Goal: Transaction & Acquisition: Purchase product/service

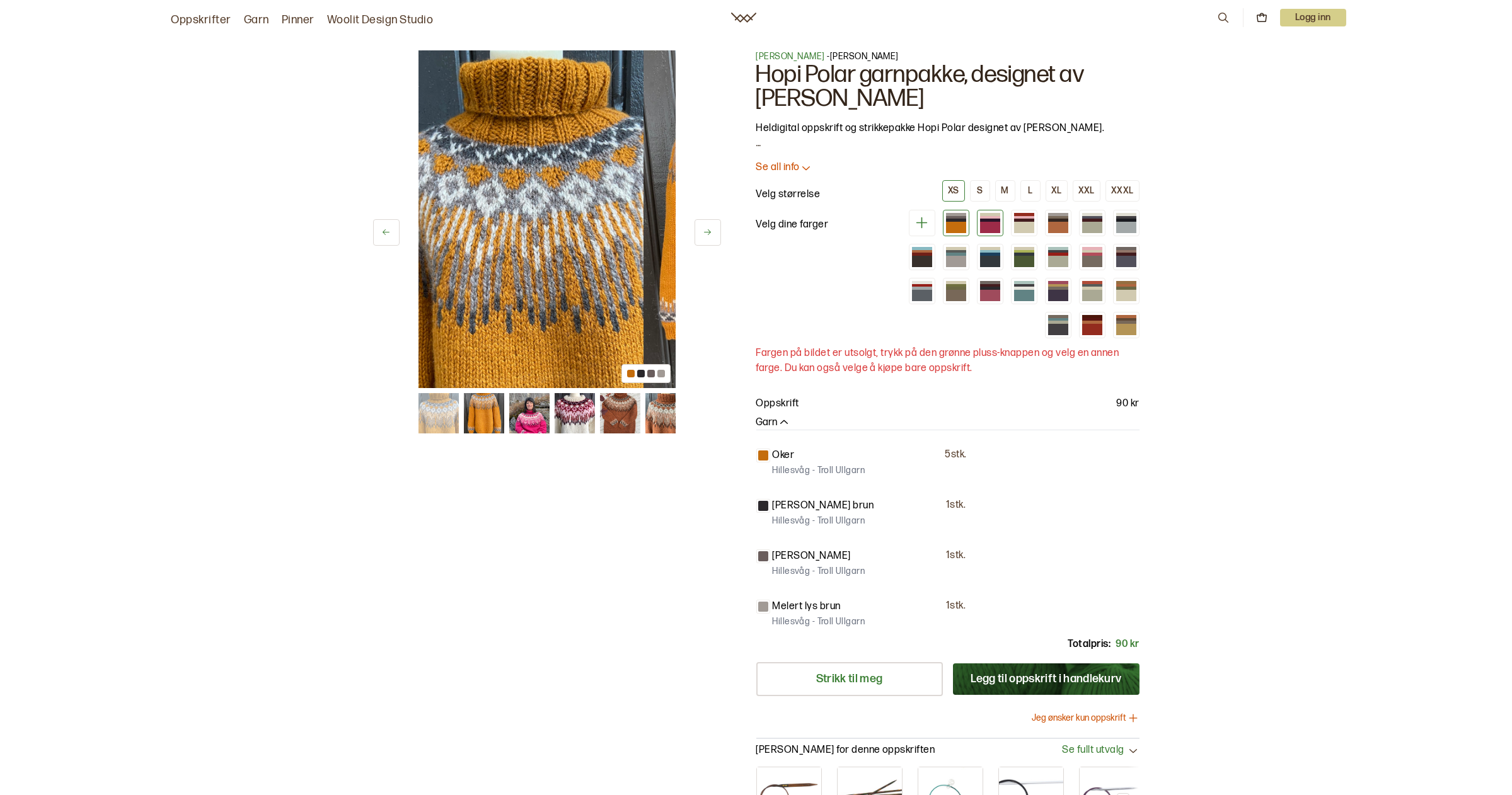
click at [980, 213] on div at bounding box center [990, 214] width 20 height 3
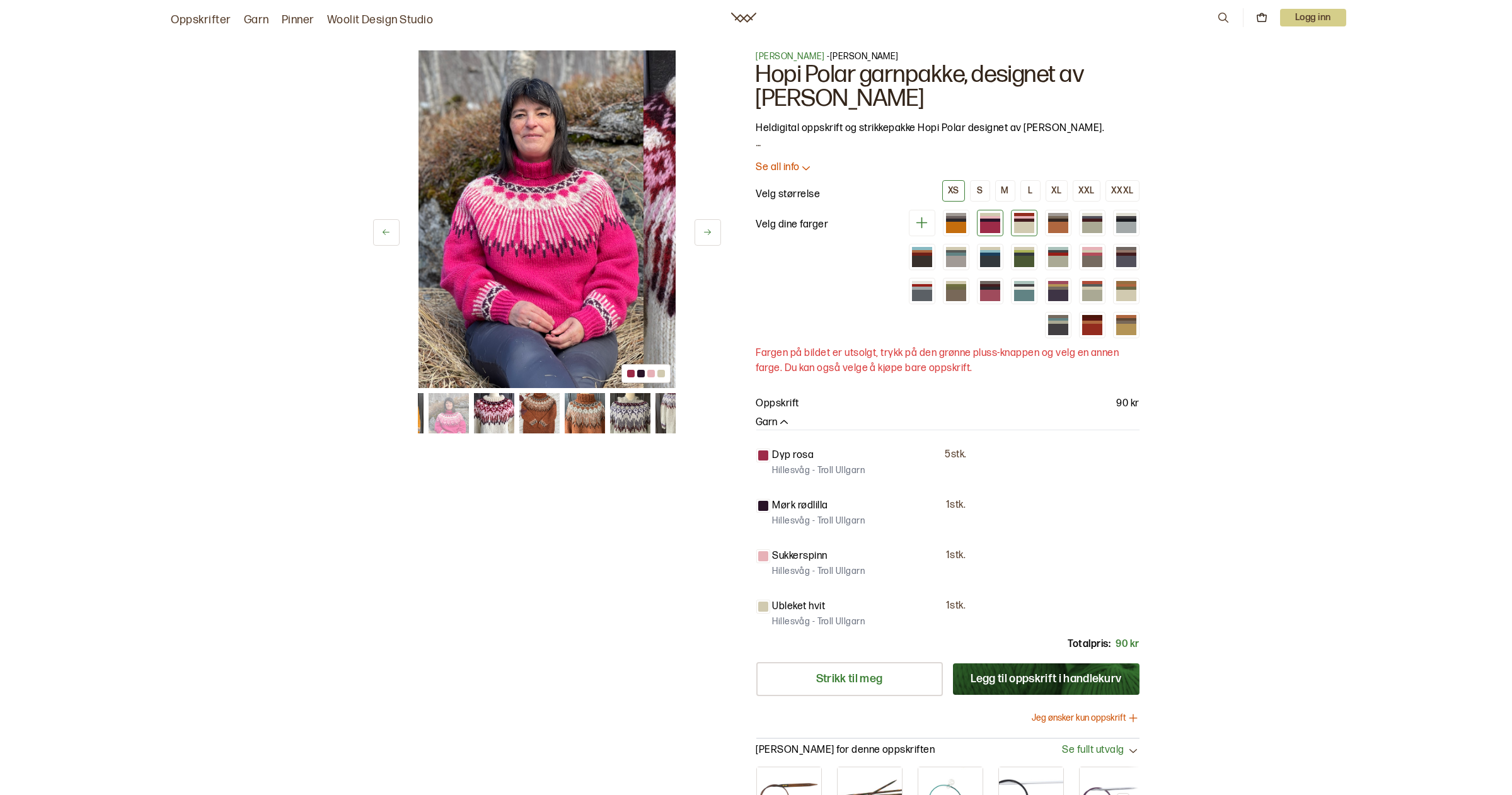
click at [1014, 222] on div at bounding box center [1024, 227] width 20 height 12
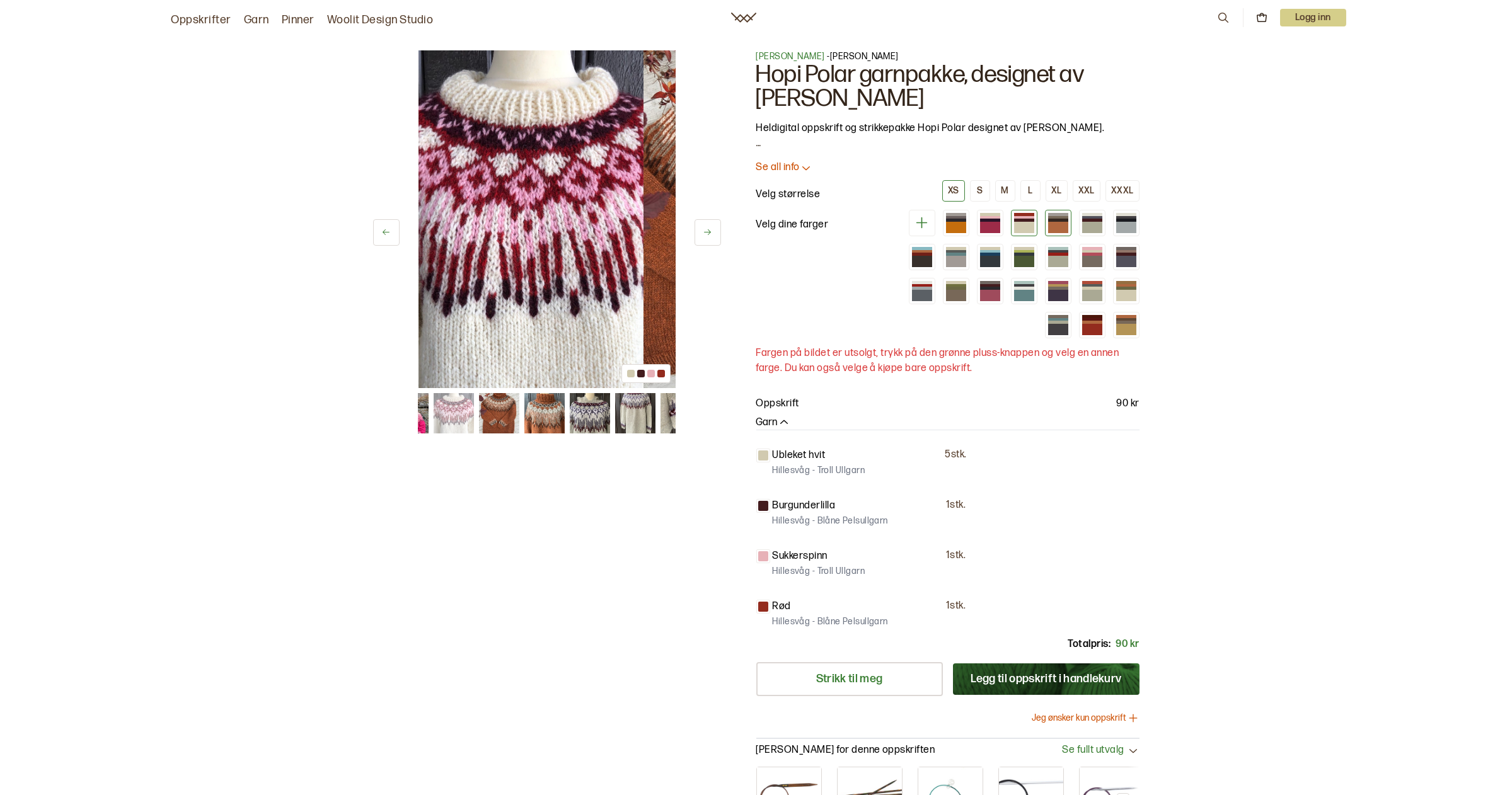
click at [1045, 210] on div at bounding box center [1058, 223] width 27 height 27
click at [980, 256] on div at bounding box center [990, 261] width 20 height 12
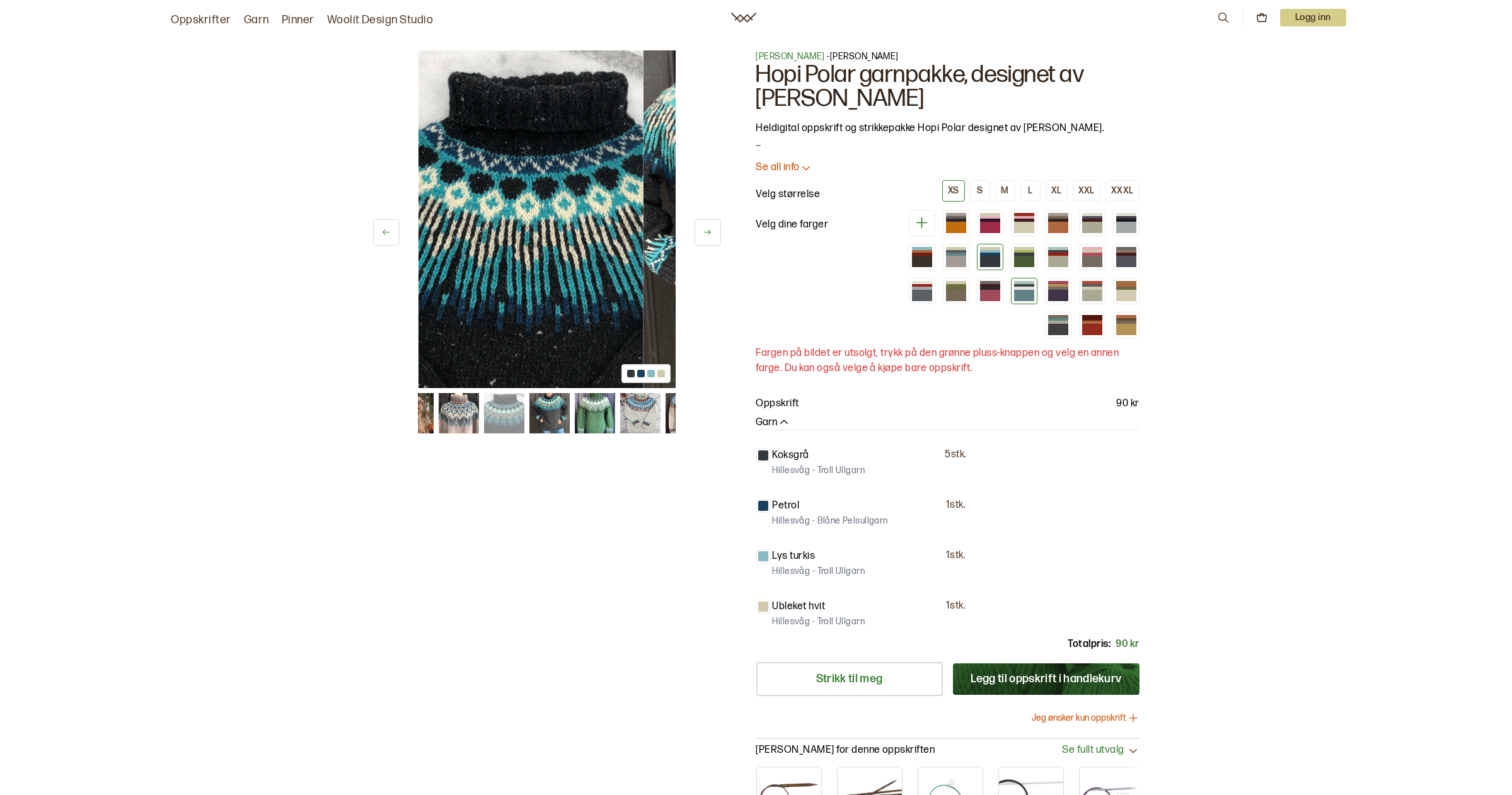
click at [1014, 289] on div at bounding box center [1024, 295] width 20 height 12
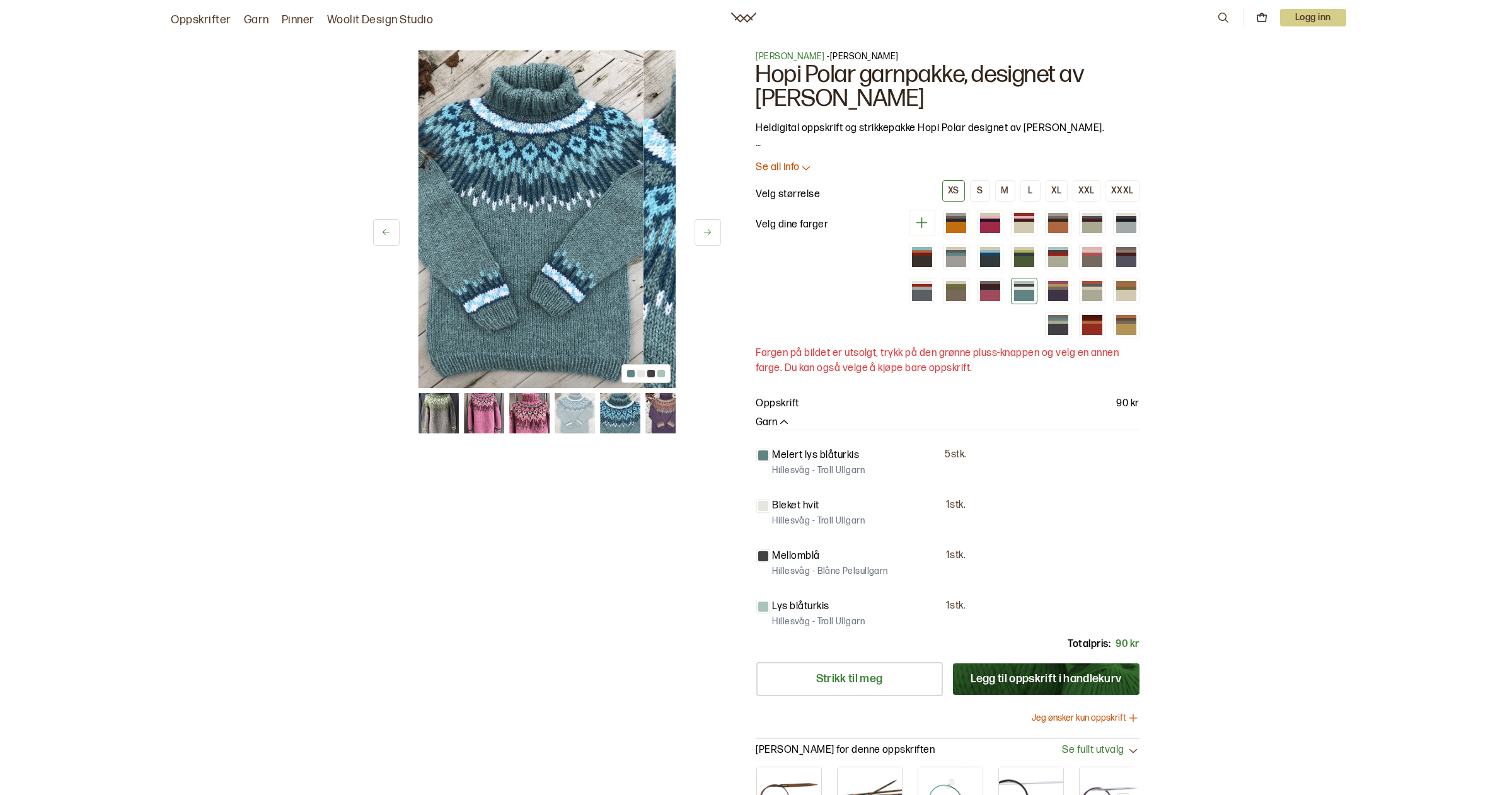
click at [555, 405] on img at bounding box center [574, 413] width 40 height 40
click at [391, 228] on icon at bounding box center [386, 233] width 10 height 10
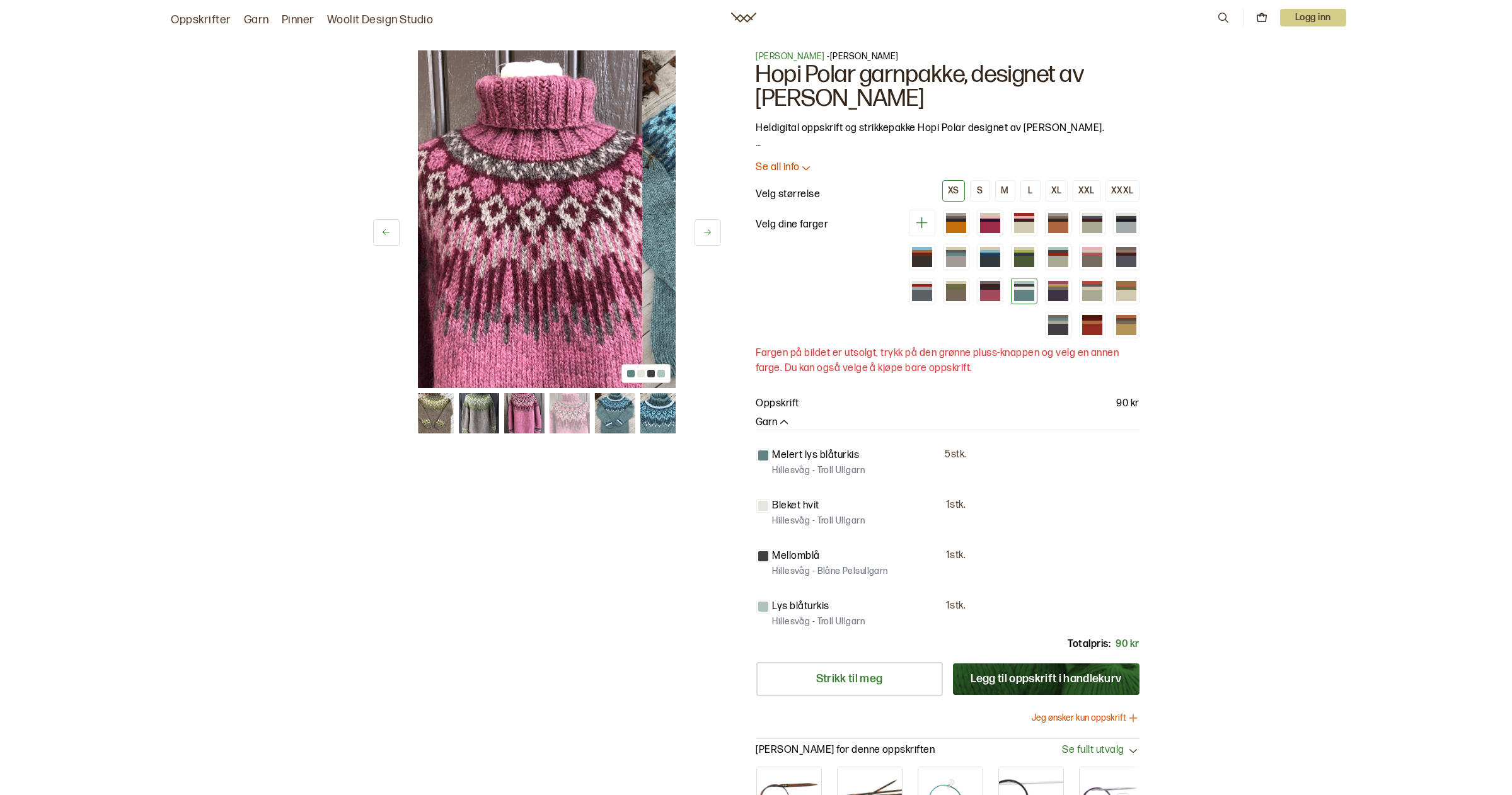
click at [391, 228] on icon at bounding box center [386, 233] width 10 height 10
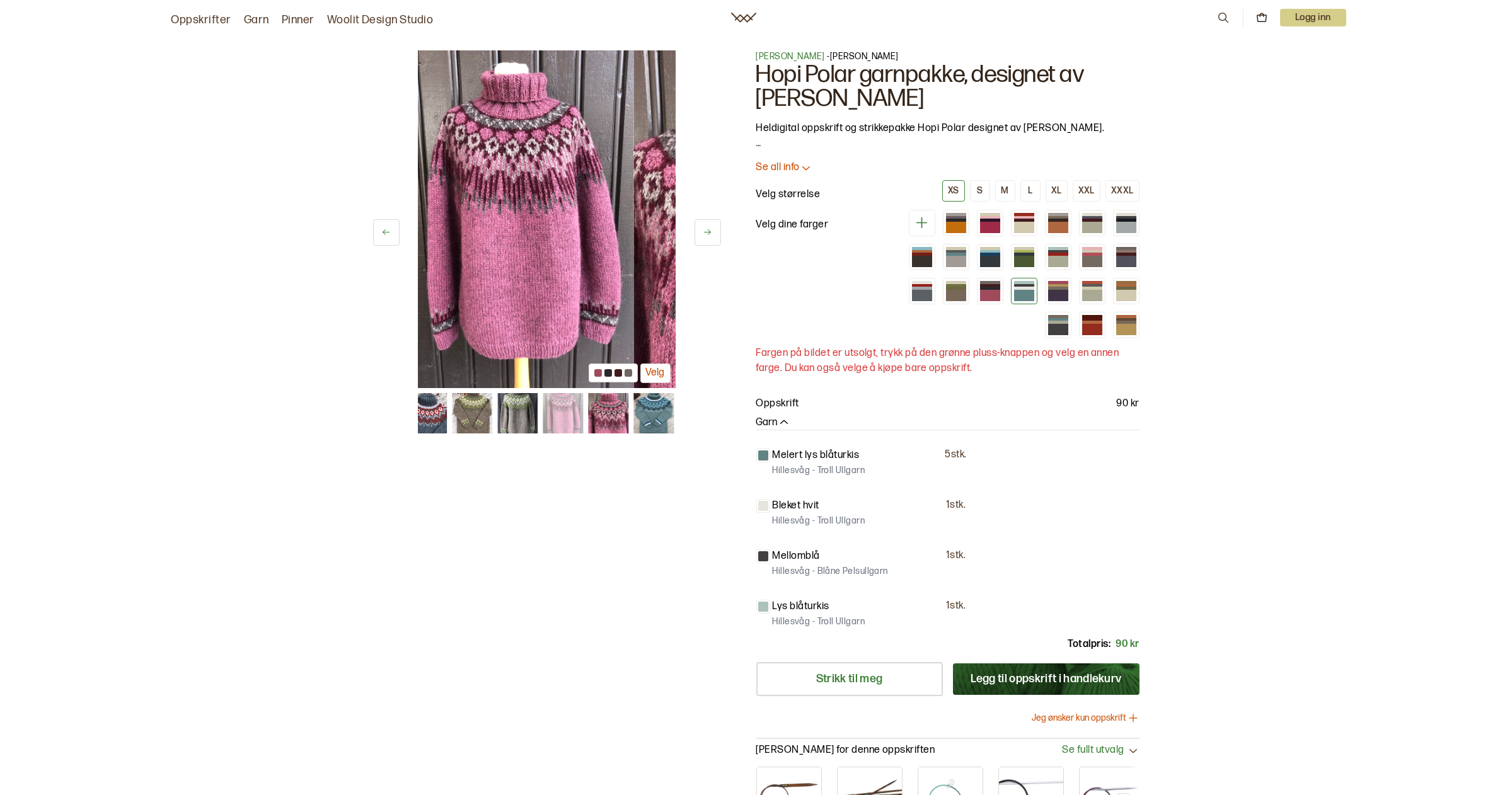
click at [391, 228] on icon at bounding box center [386, 233] width 10 height 10
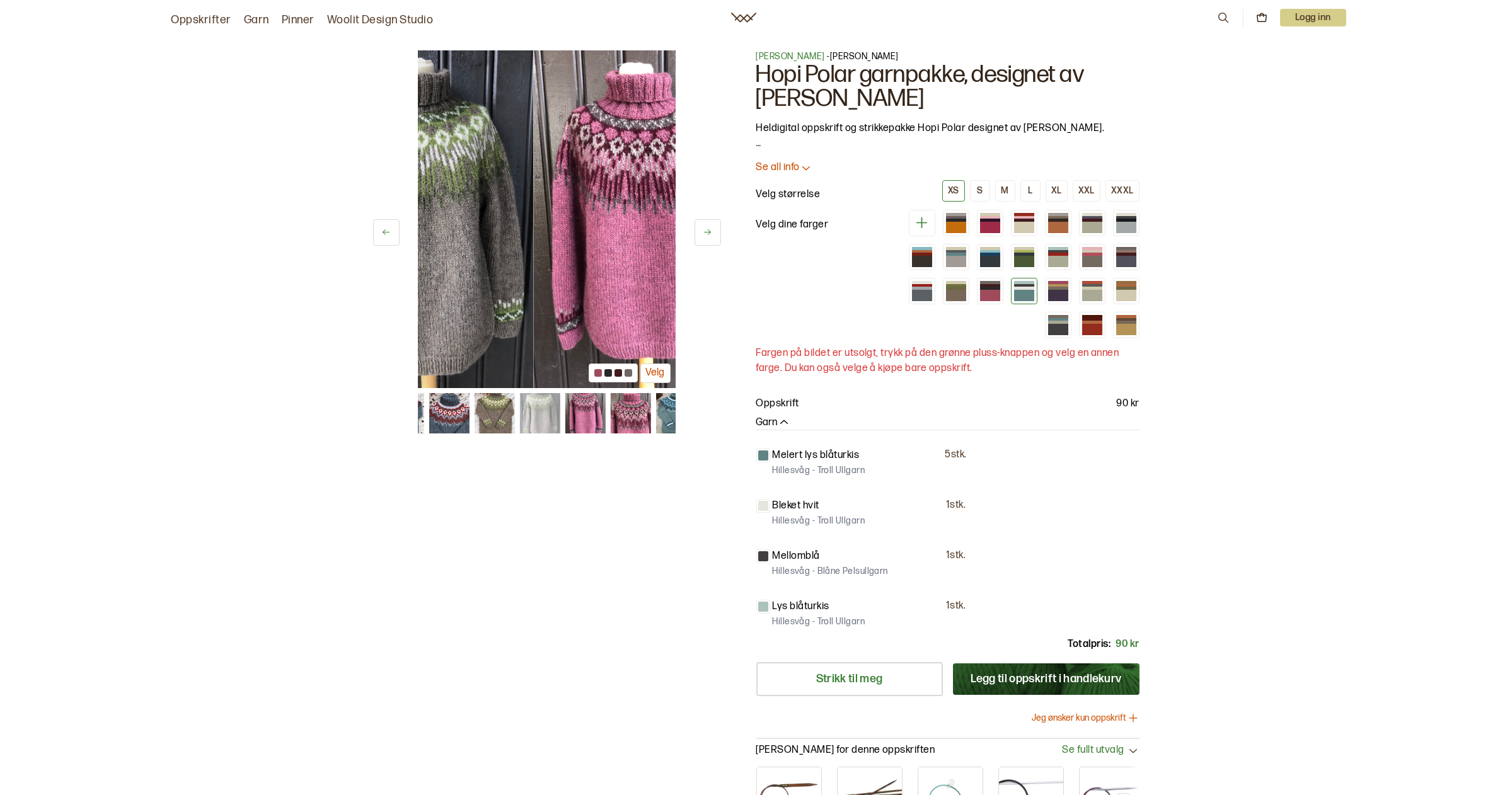
click at [391, 228] on icon at bounding box center [386, 233] width 10 height 10
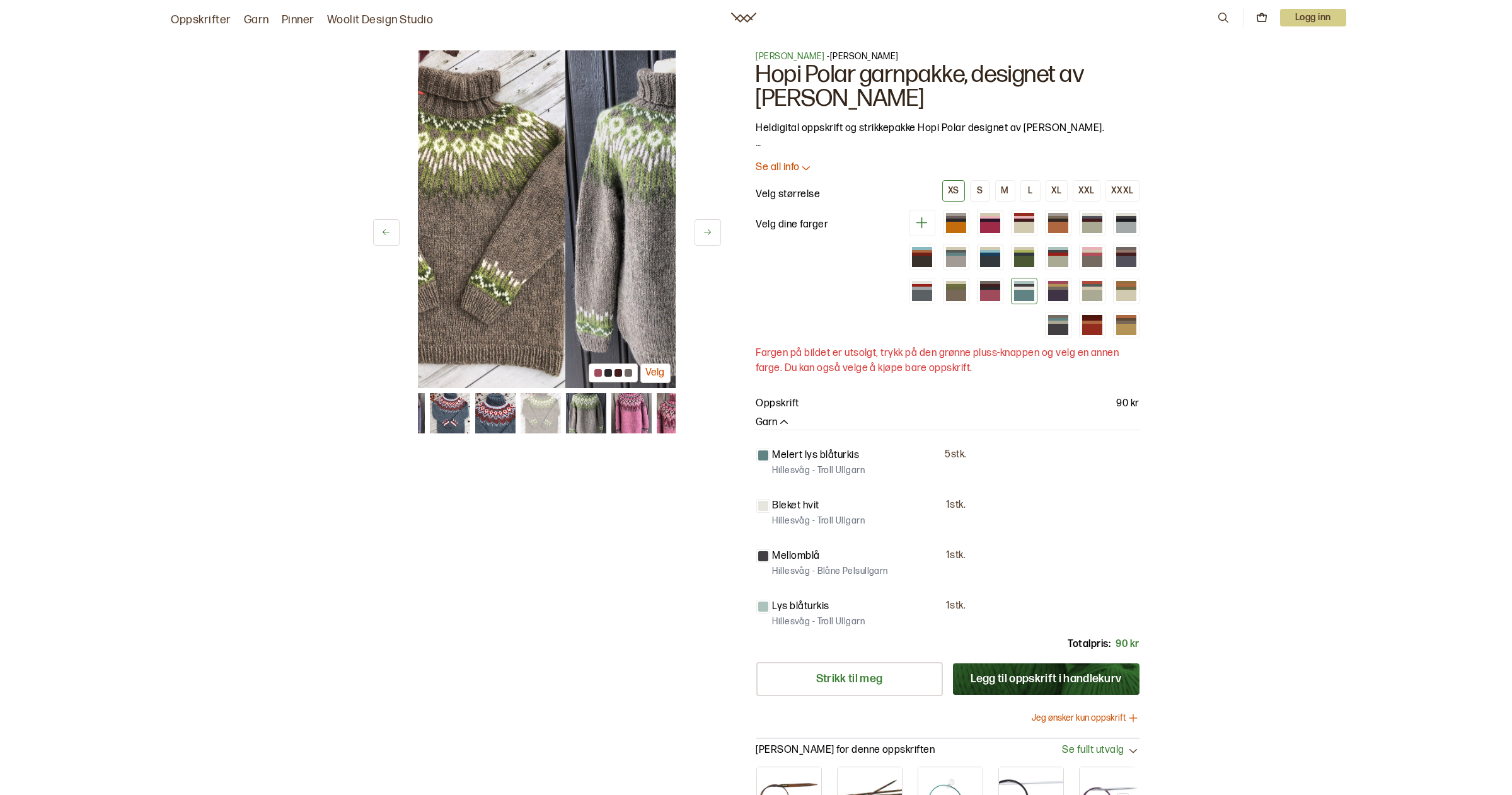
click at [391, 228] on icon at bounding box center [386, 233] width 10 height 10
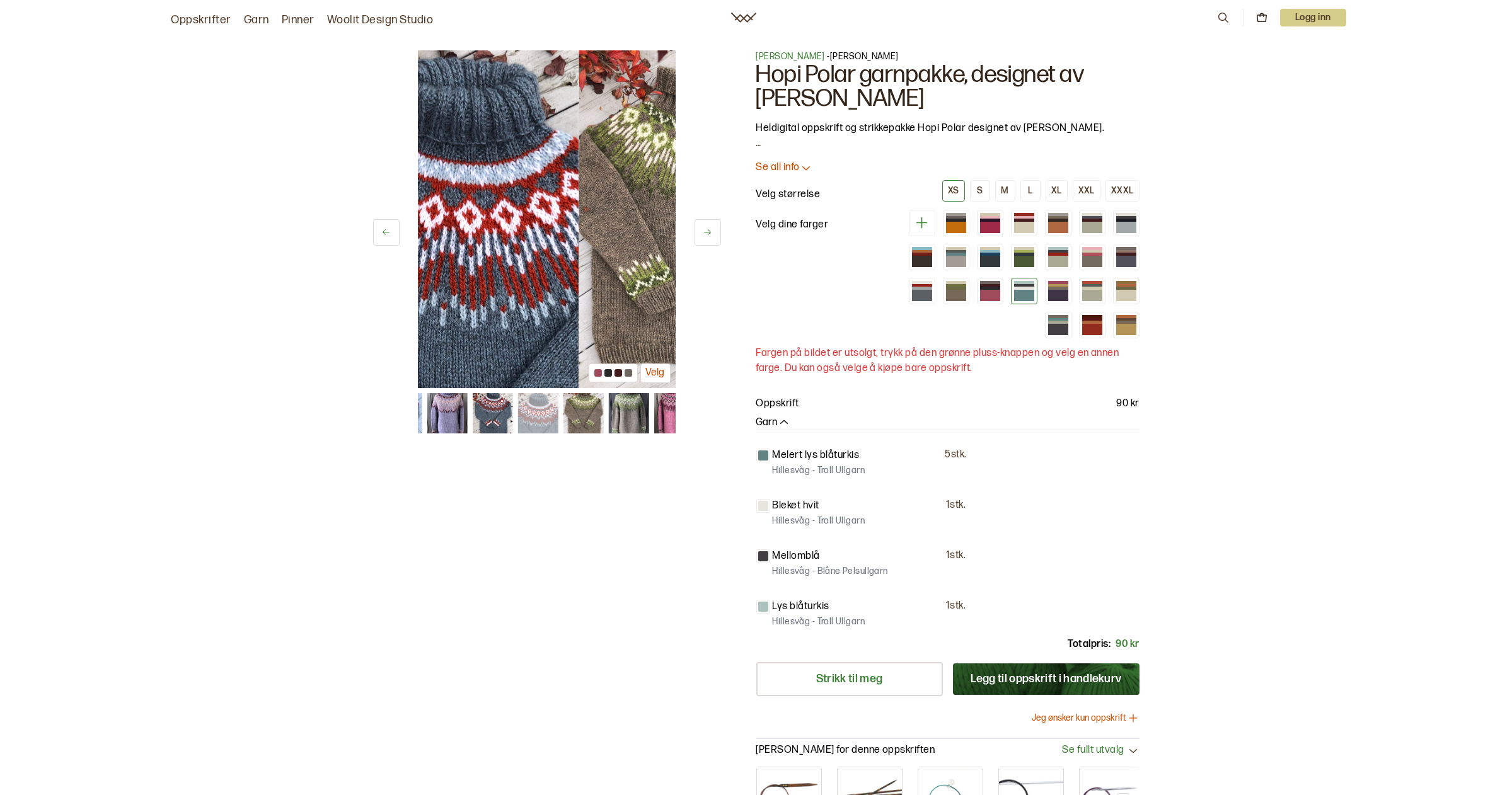
click at [391, 228] on icon at bounding box center [386, 233] width 10 height 10
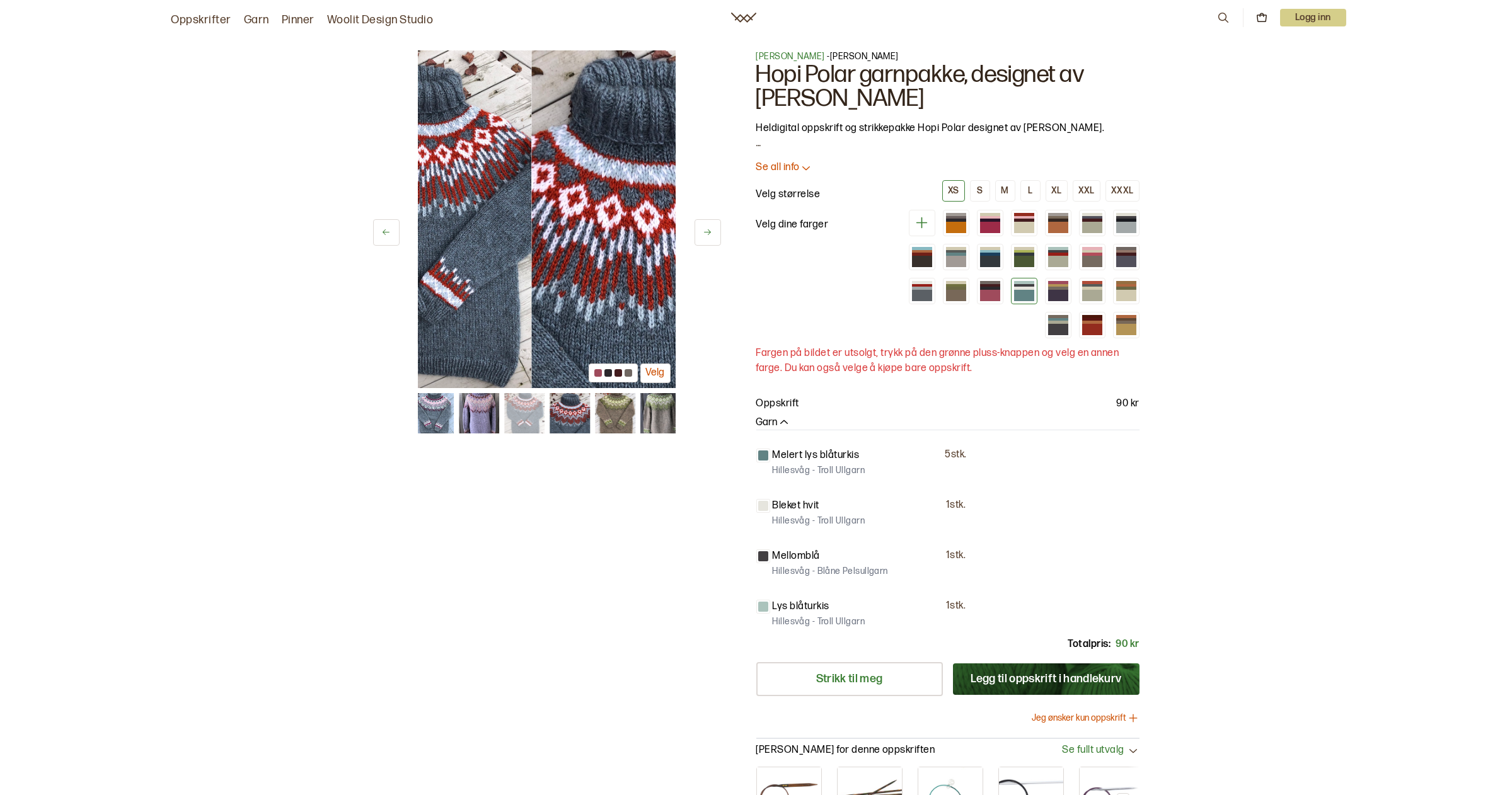
click at [391, 228] on icon at bounding box center [386, 233] width 10 height 10
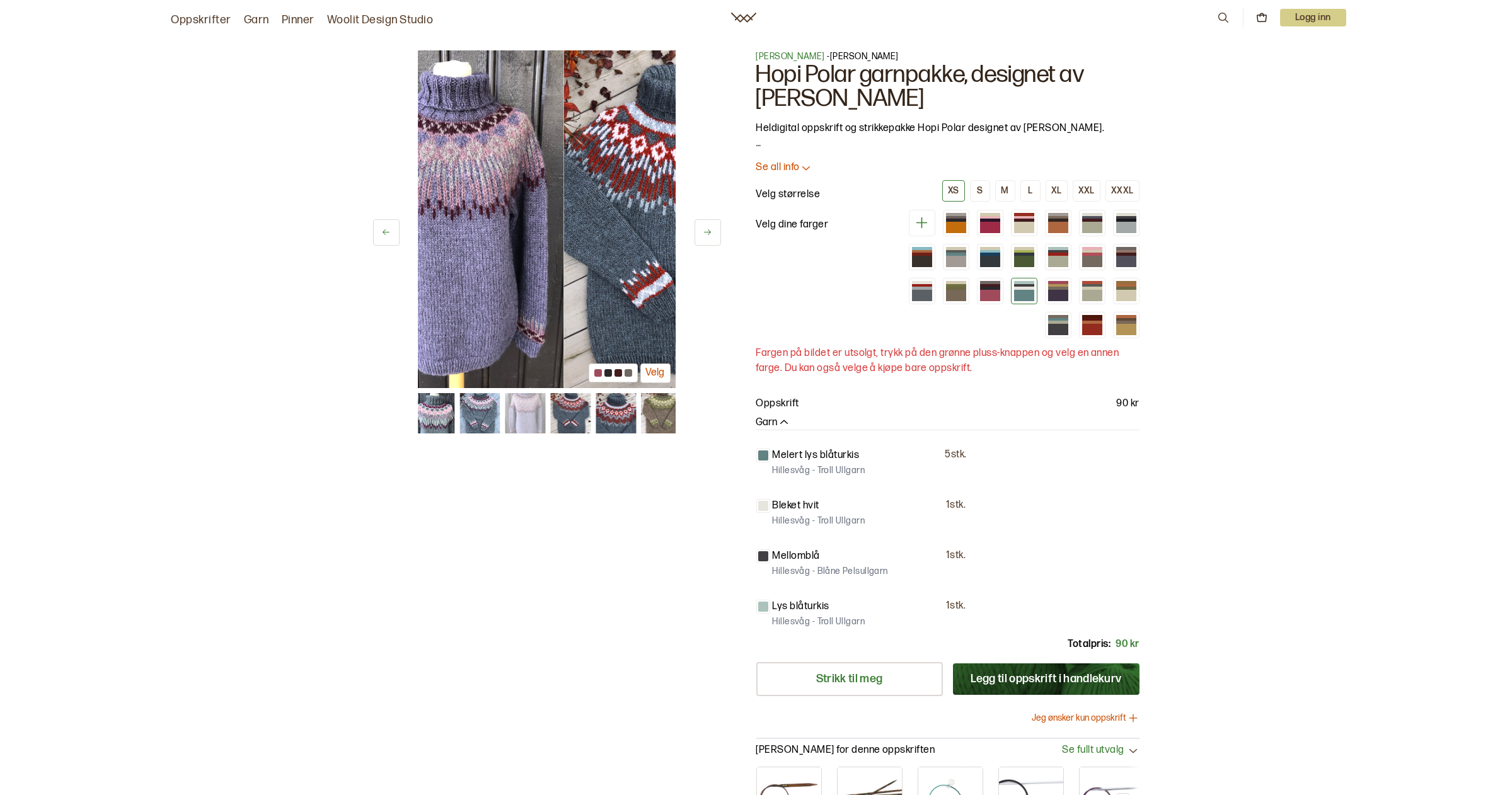
click at [391, 228] on icon at bounding box center [386, 233] width 10 height 10
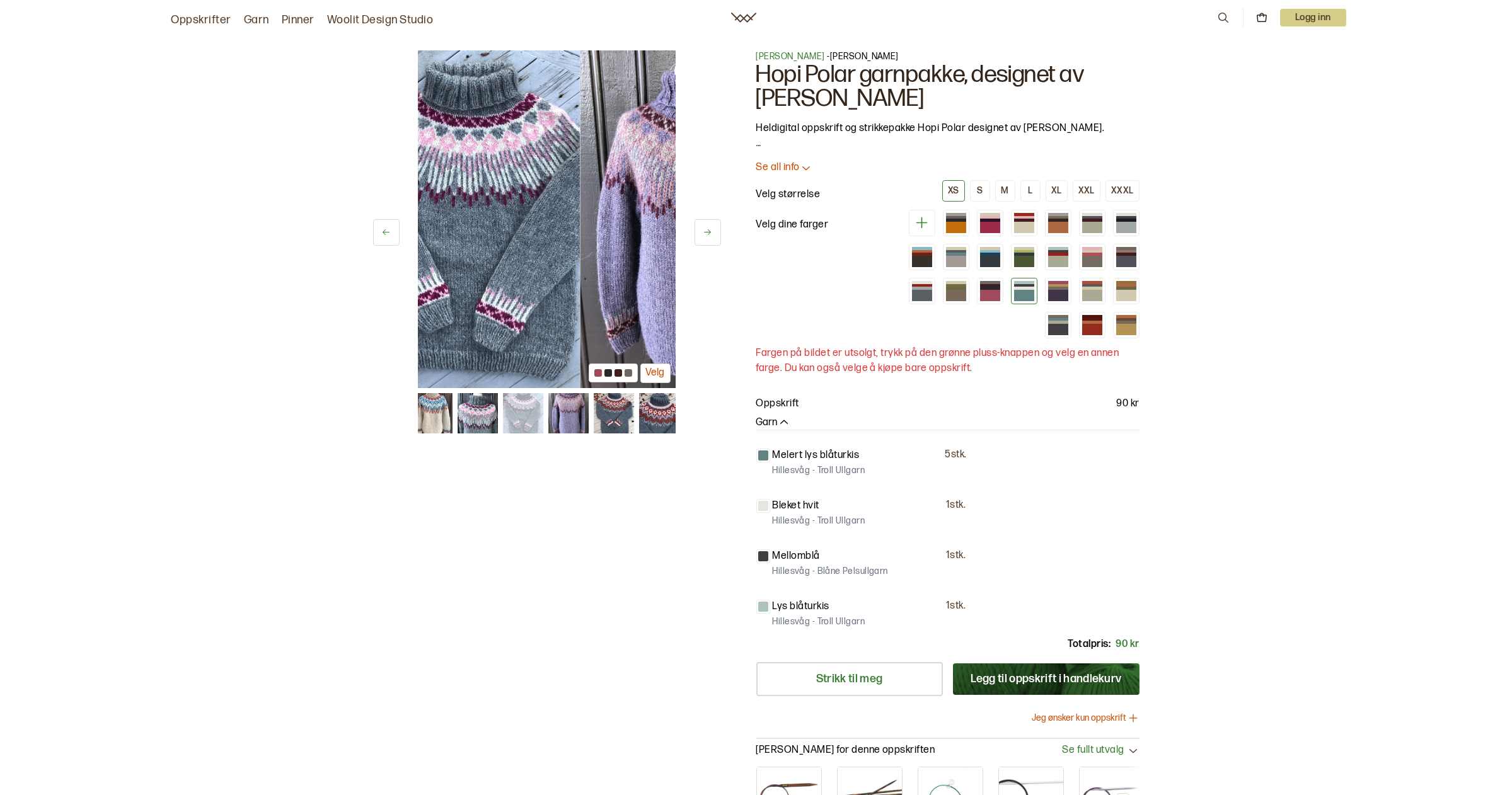
click at [391, 228] on icon at bounding box center [386, 233] width 10 height 10
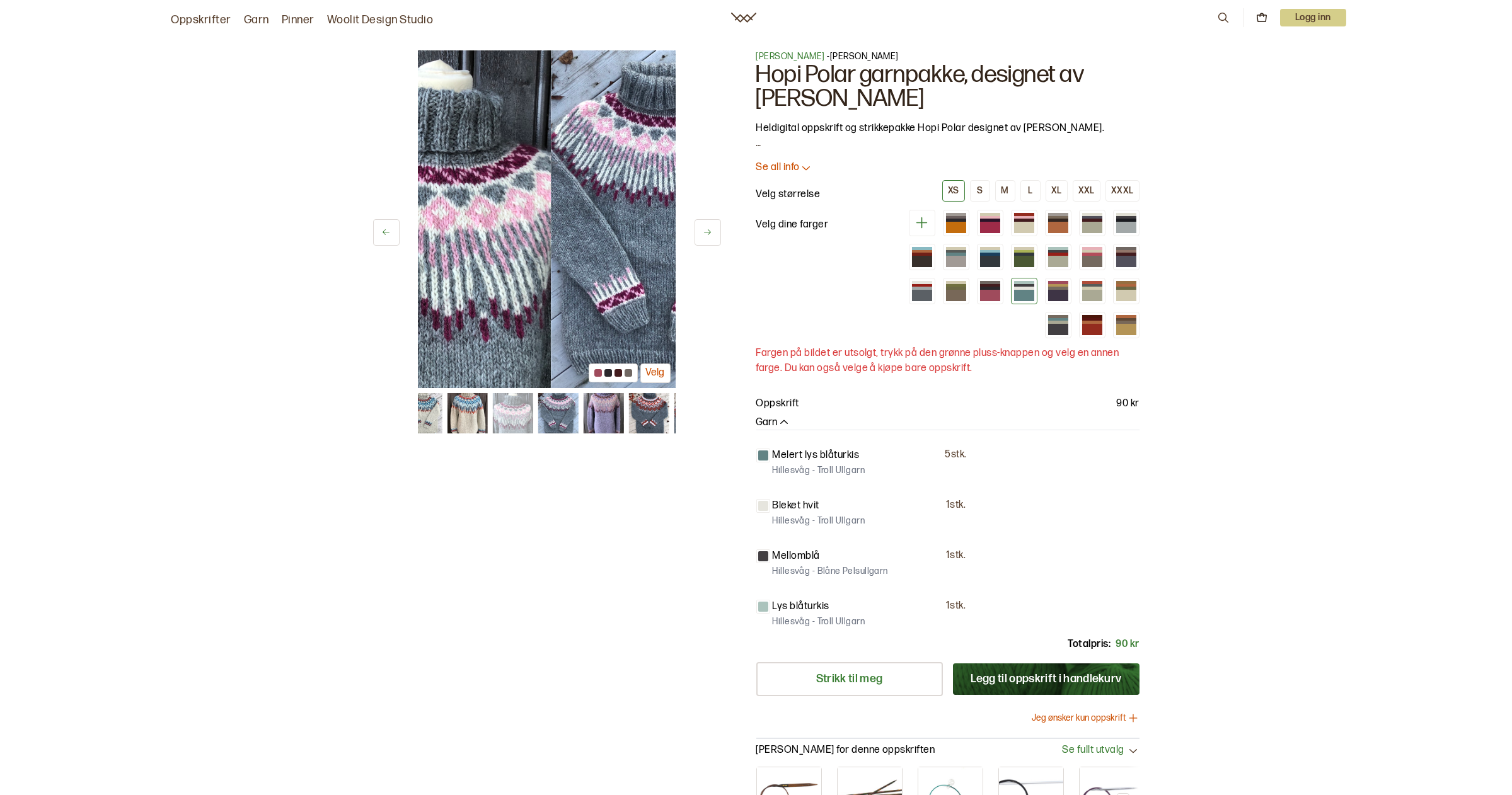
click at [391, 228] on icon at bounding box center [386, 233] width 10 height 10
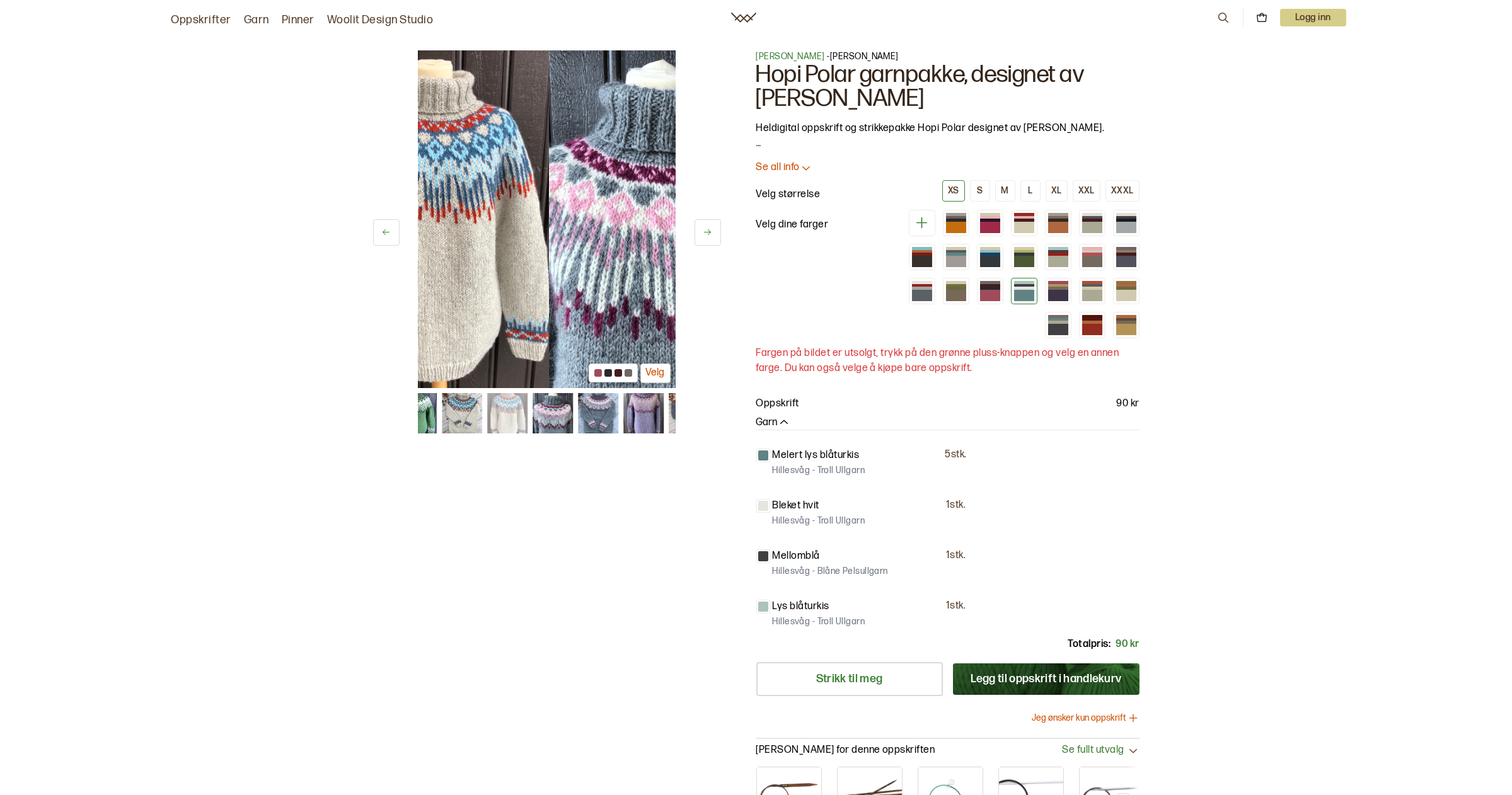
click at [391, 228] on icon at bounding box center [386, 233] width 10 height 10
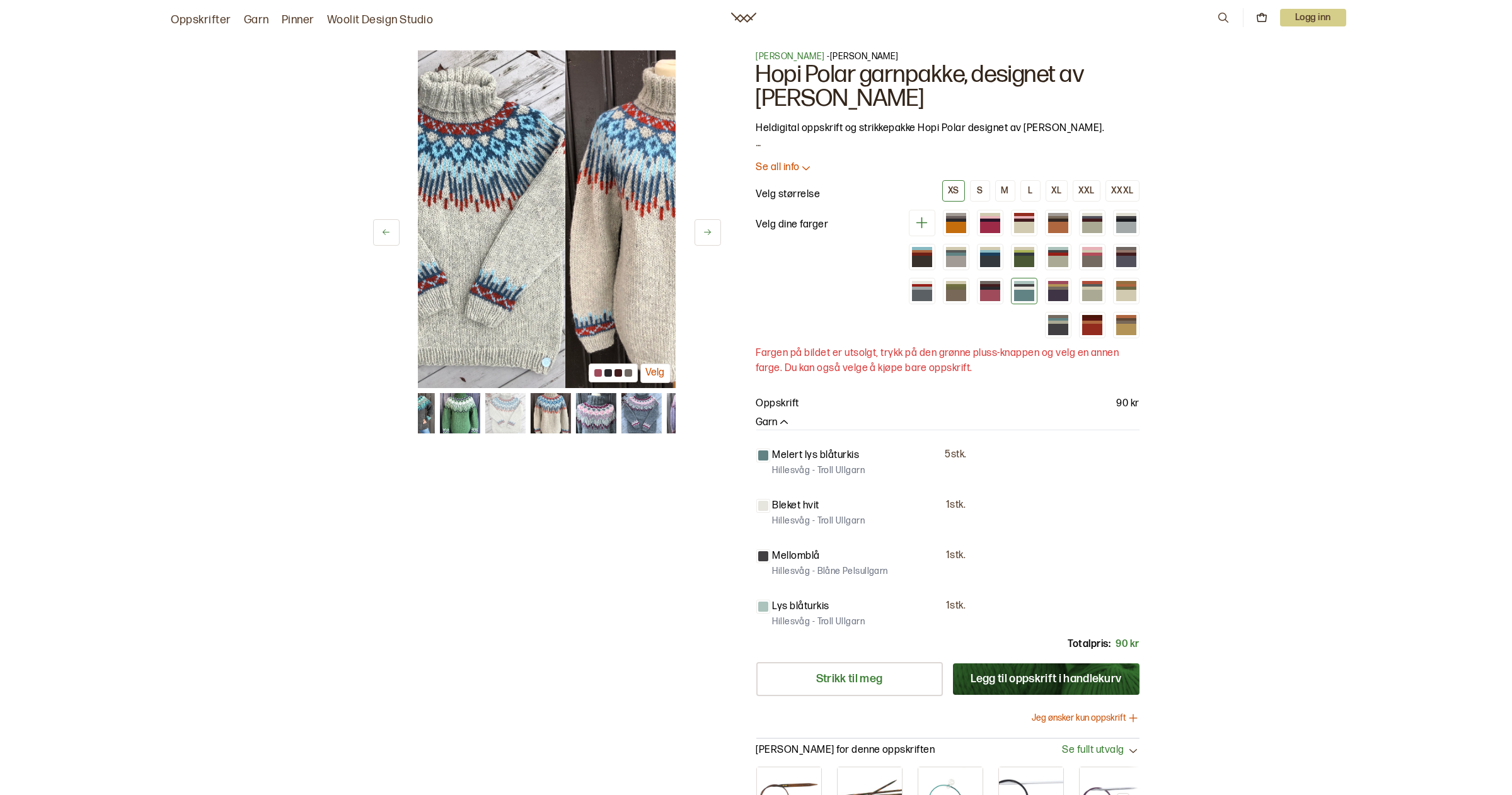
click at [391, 228] on icon at bounding box center [386, 233] width 10 height 10
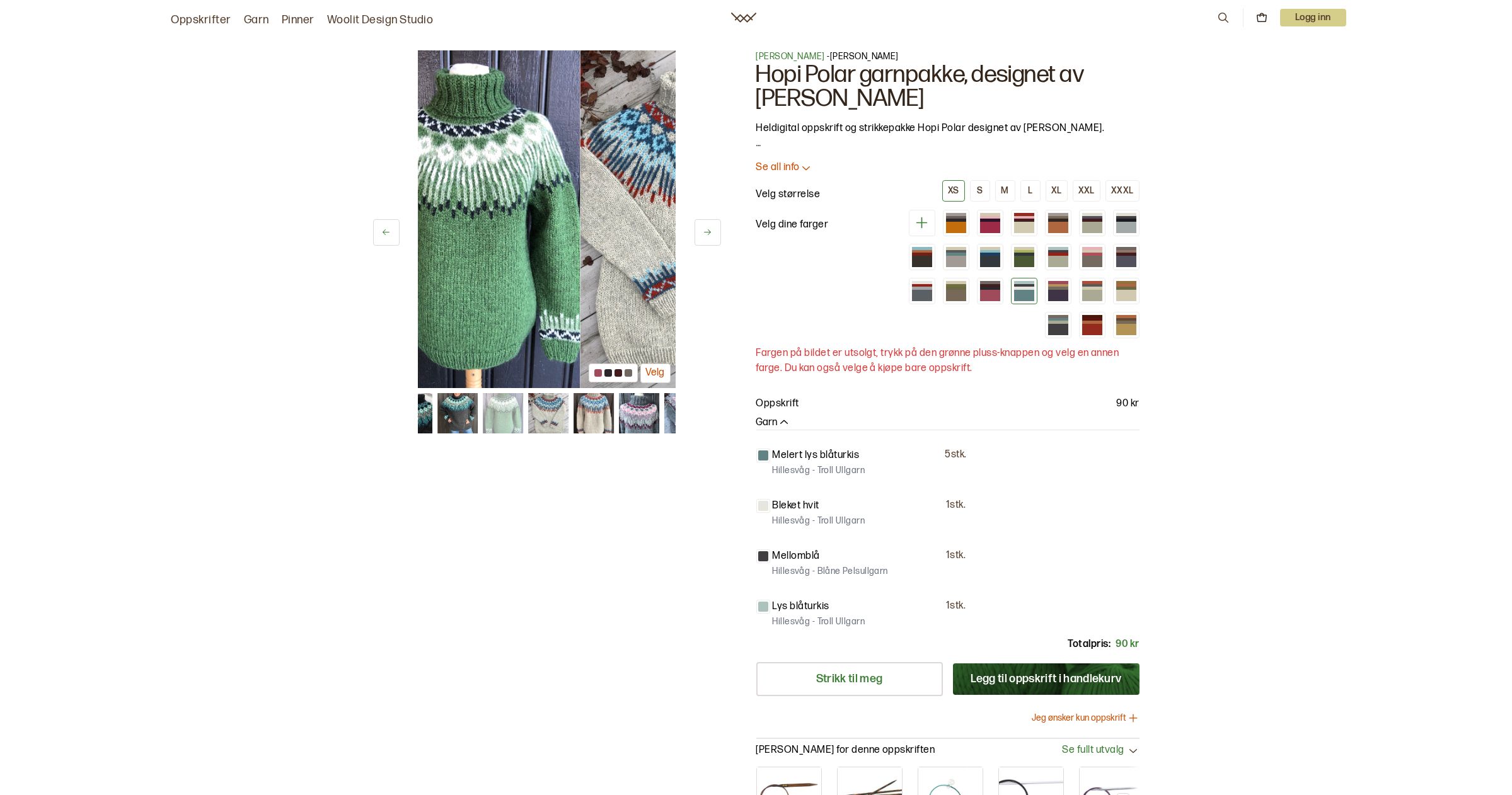
click at [391, 228] on icon at bounding box center [386, 233] width 10 height 10
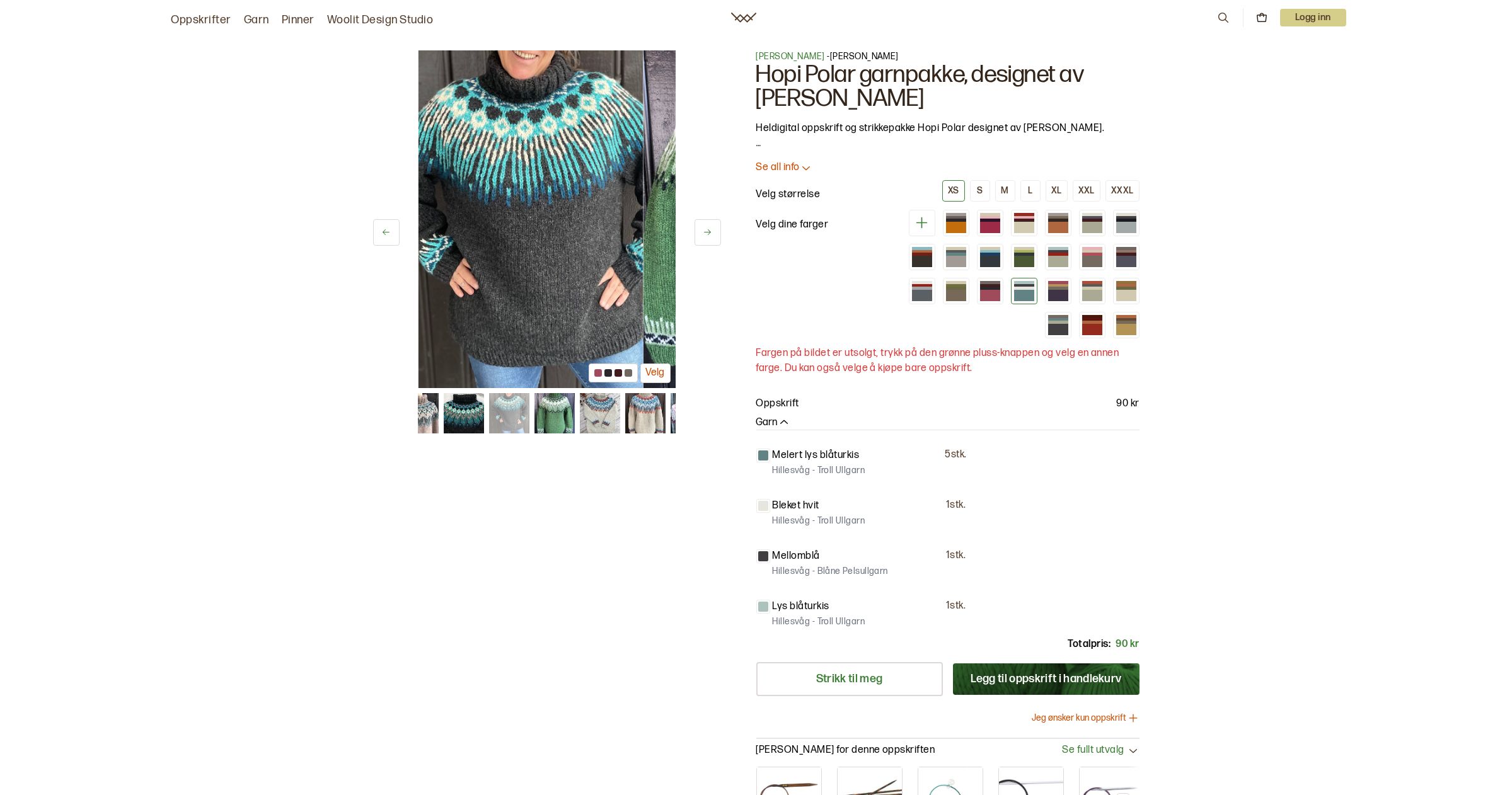
click at [391, 228] on icon at bounding box center [386, 233] width 10 height 10
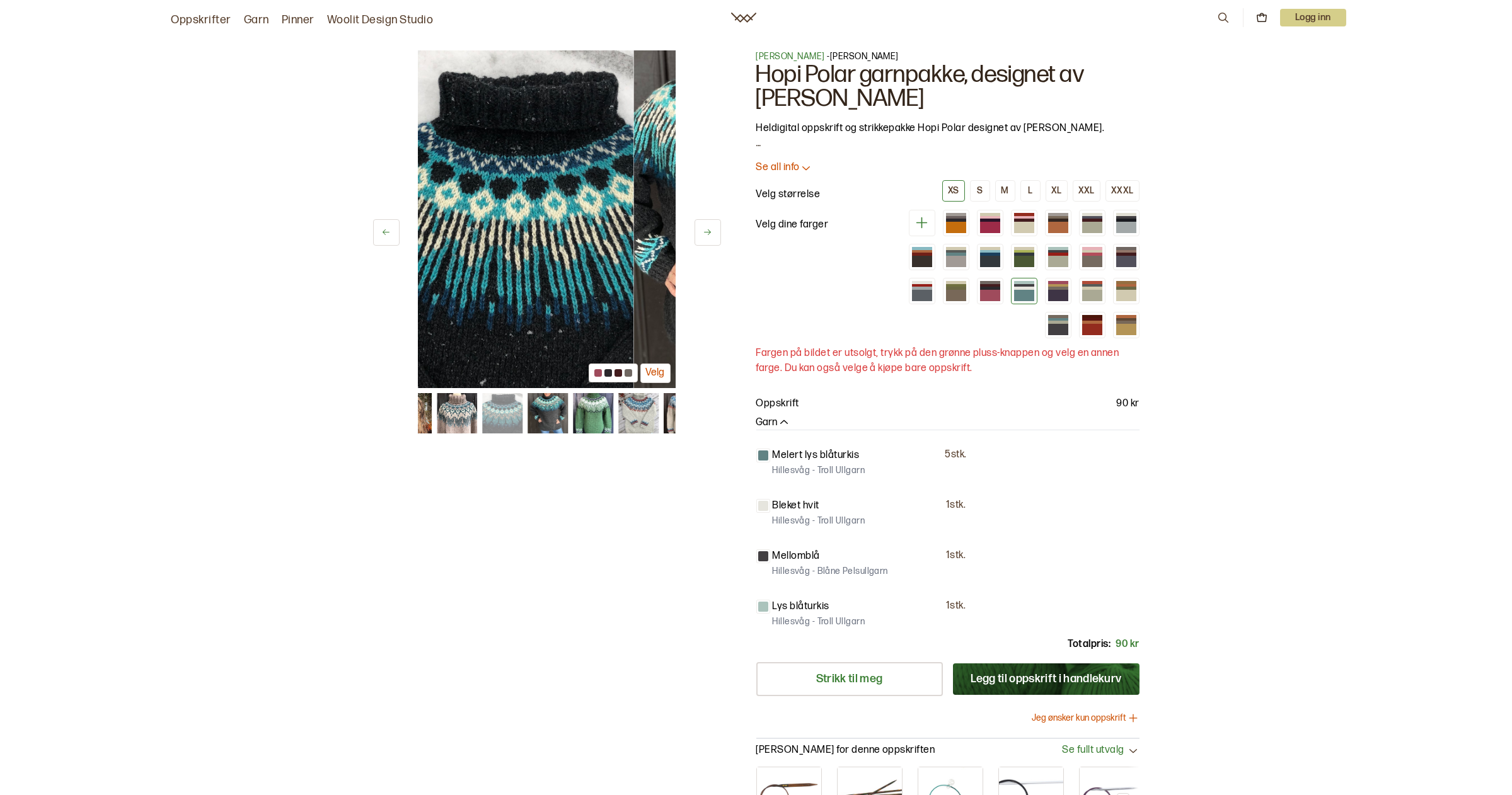
click at [391, 228] on icon at bounding box center [386, 233] width 10 height 10
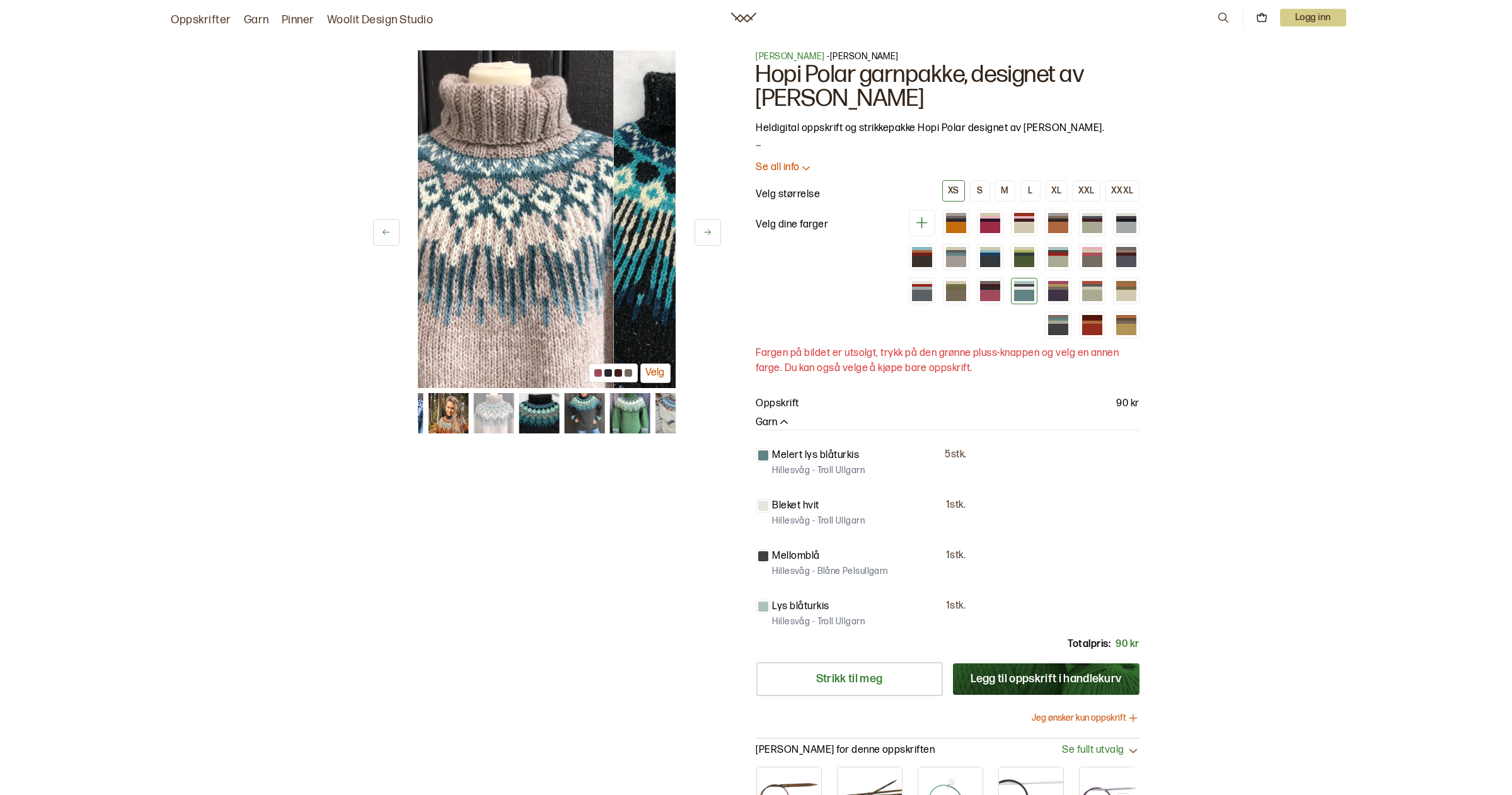
click at [391, 228] on icon at bounding box center [386, 233] width 10 height 10
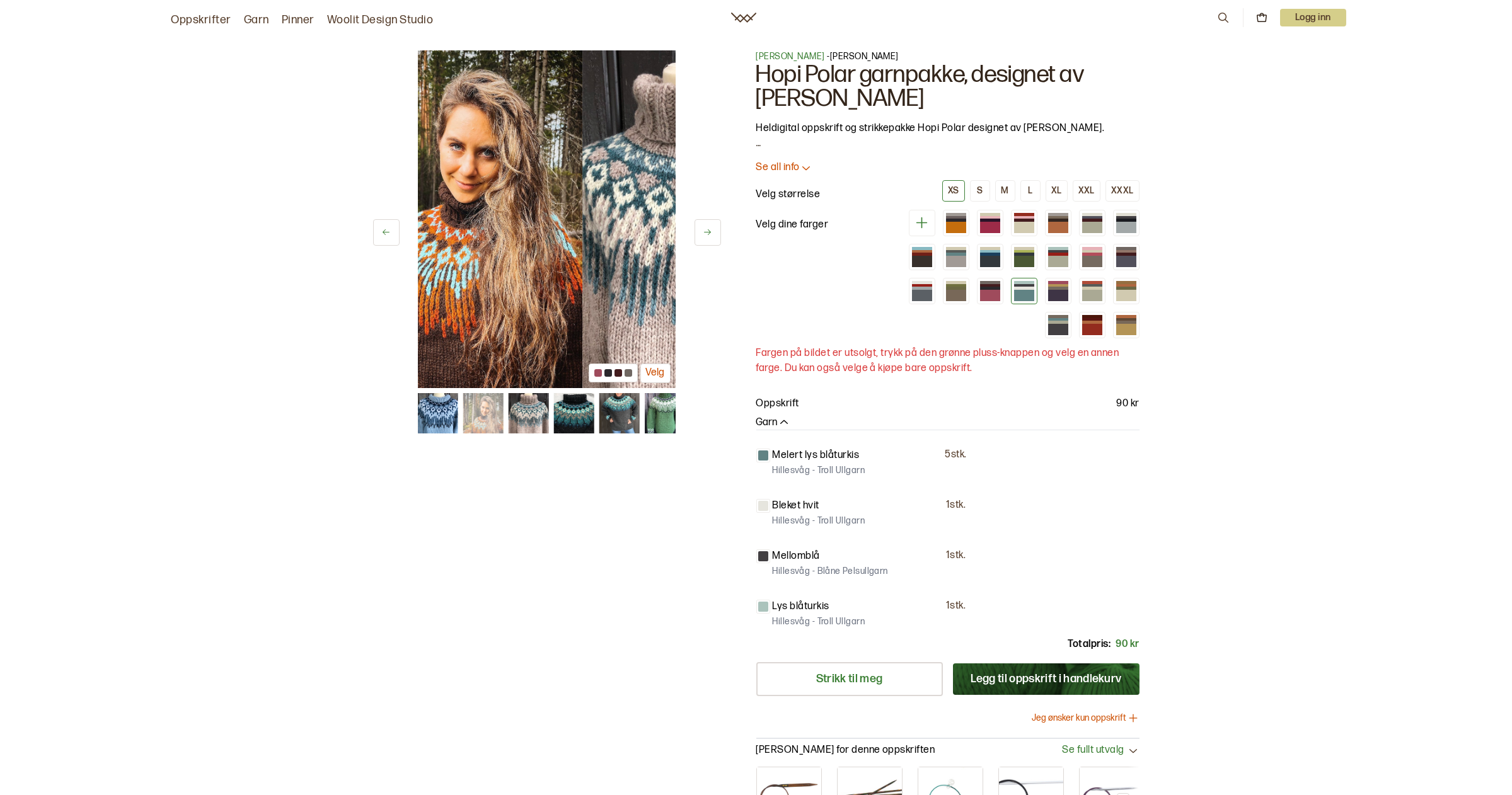
click at [391, 228] on icon at bounding box center [386, 233] width 10 height 10
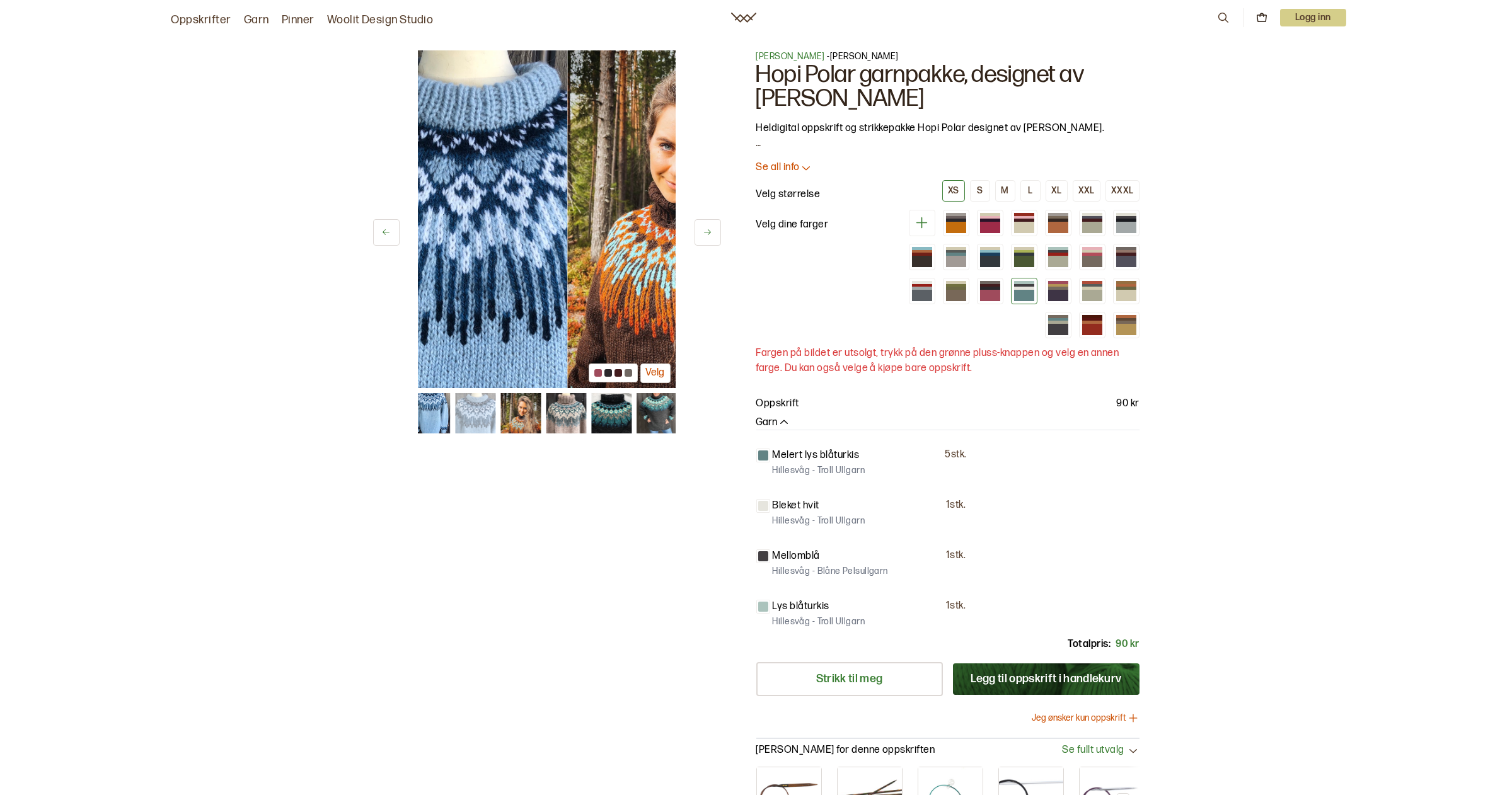
click at [391, 228] on icon at bounding box center [386, 233] width 10 height 10
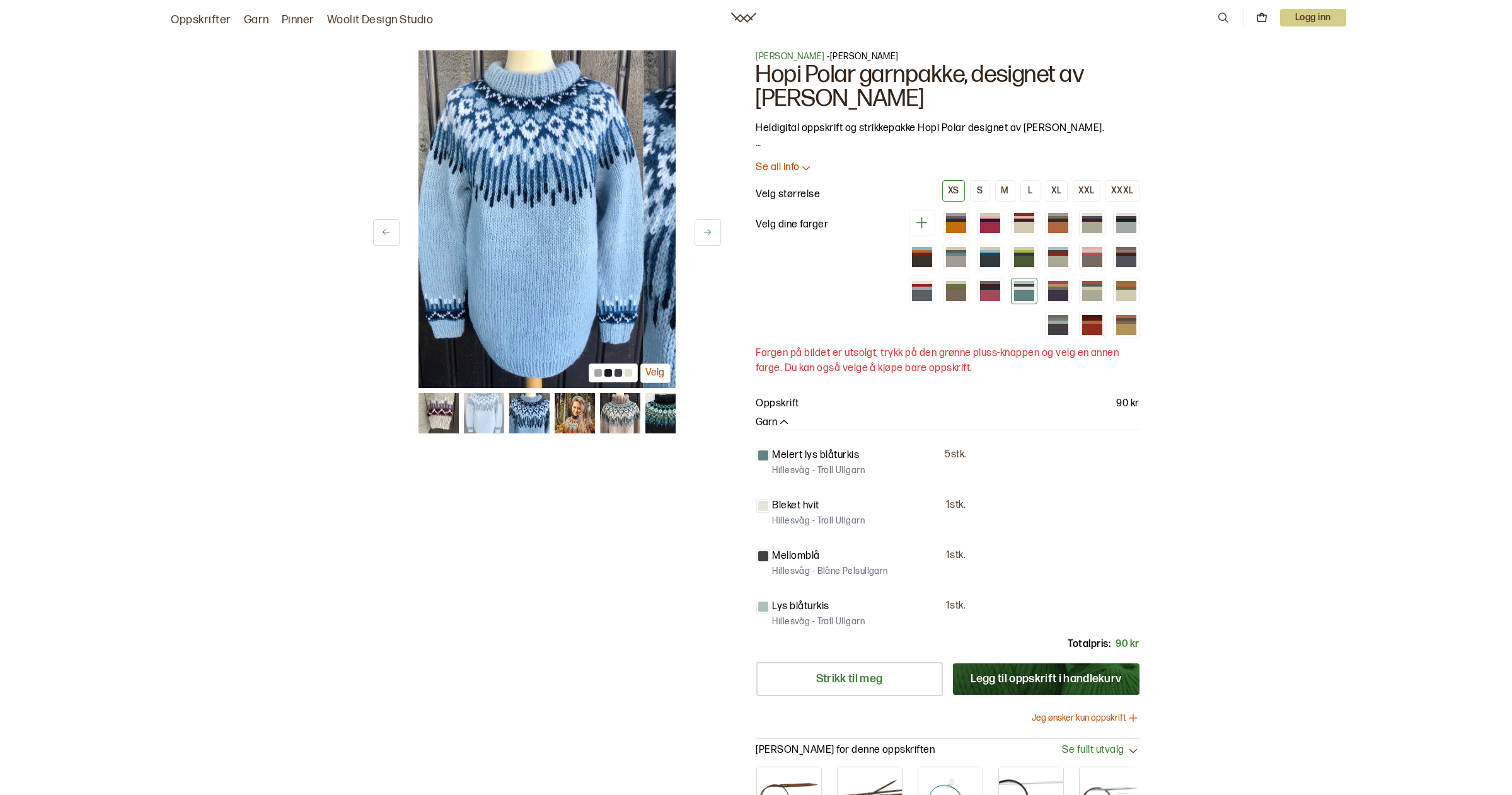
click at [707, 232] on button at bounding box center [708, 233] width 27 height 27
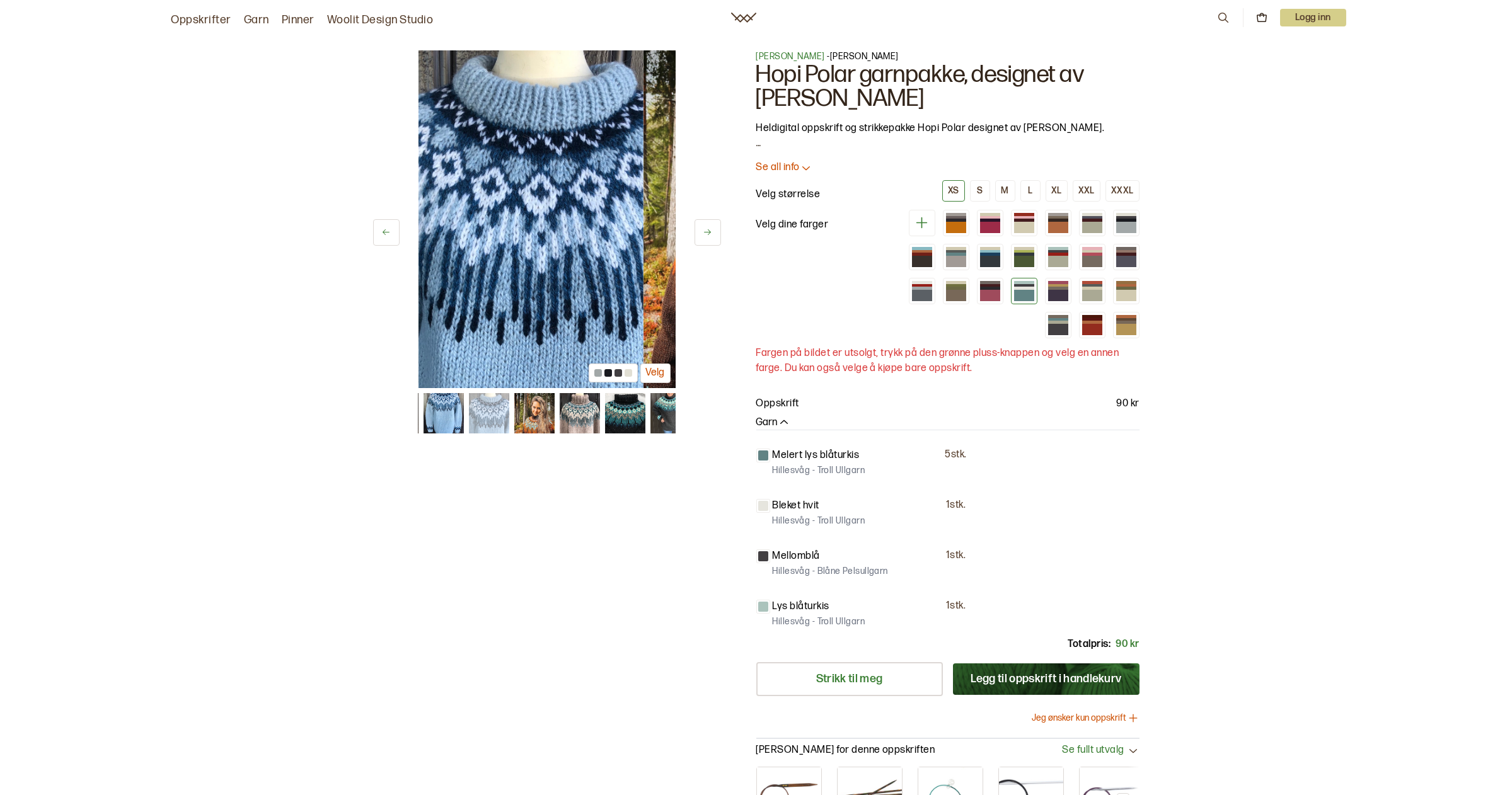
click at [707, 227] on button at bounding box center [708, 233] width 27 height 27
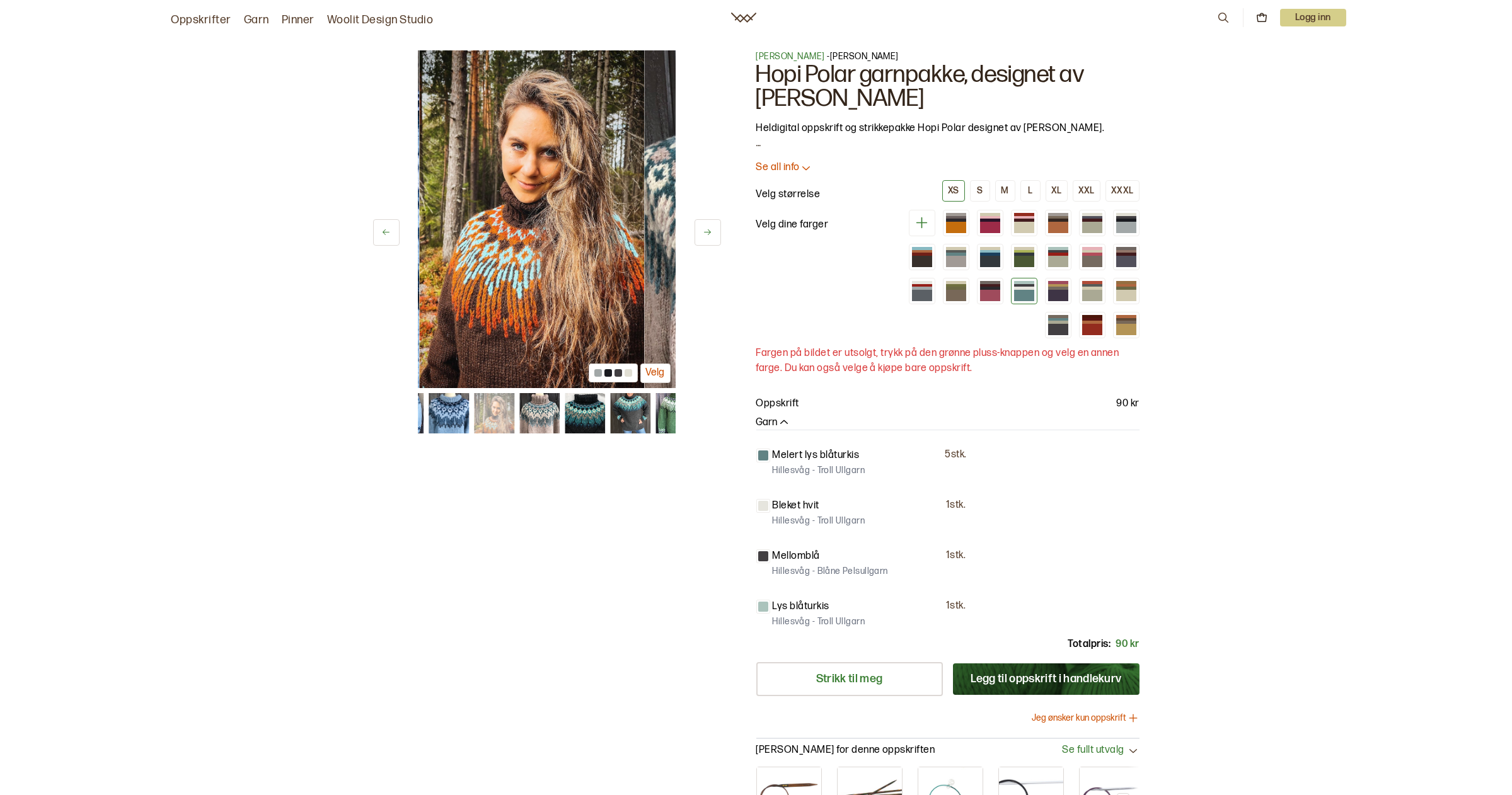
click at [707, 227] on button at bounding box center [708, 233] width 27 height 27
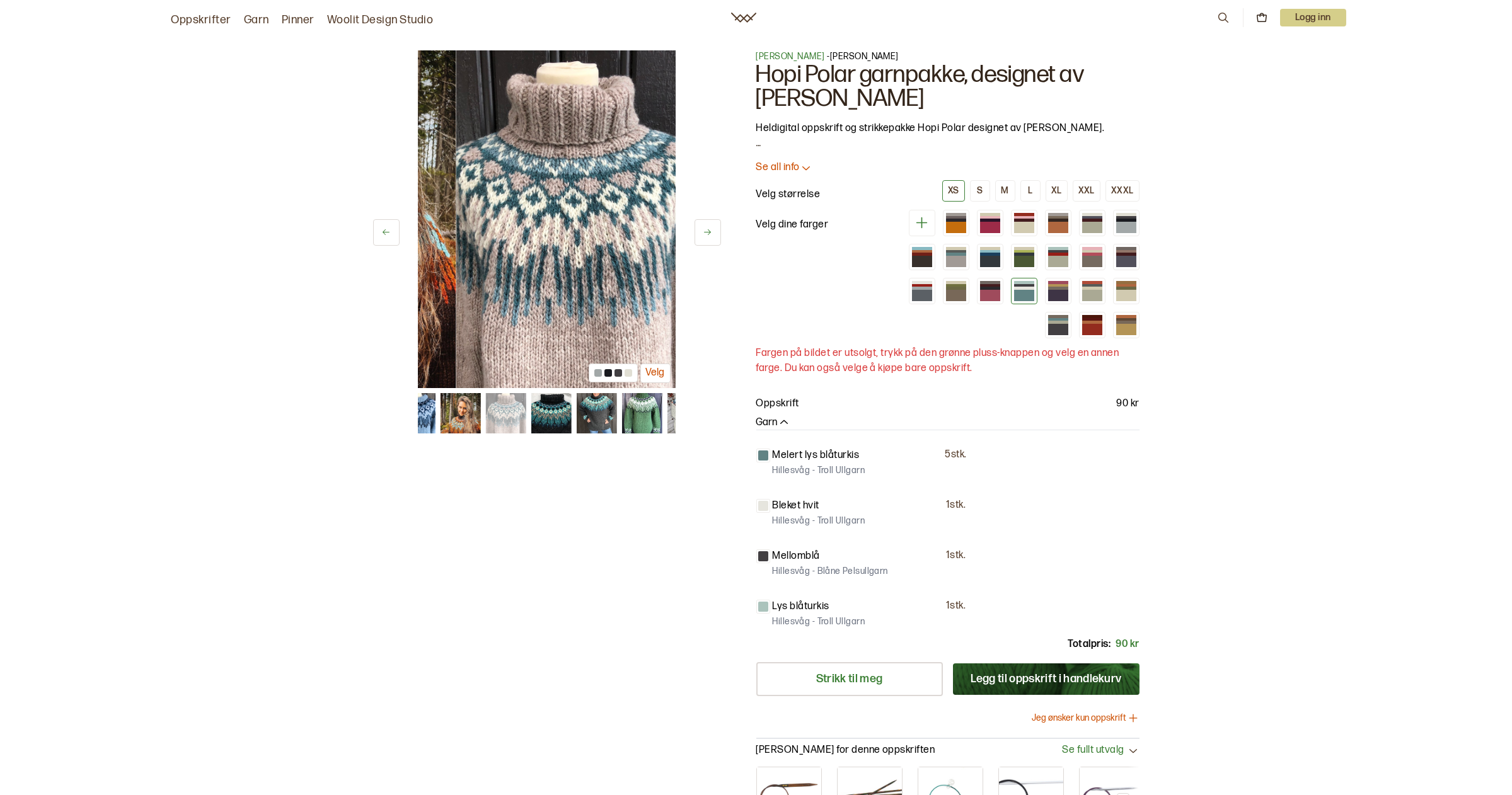
click at [707, 227] on button at bounding box center [708, 233] width 27 height 27
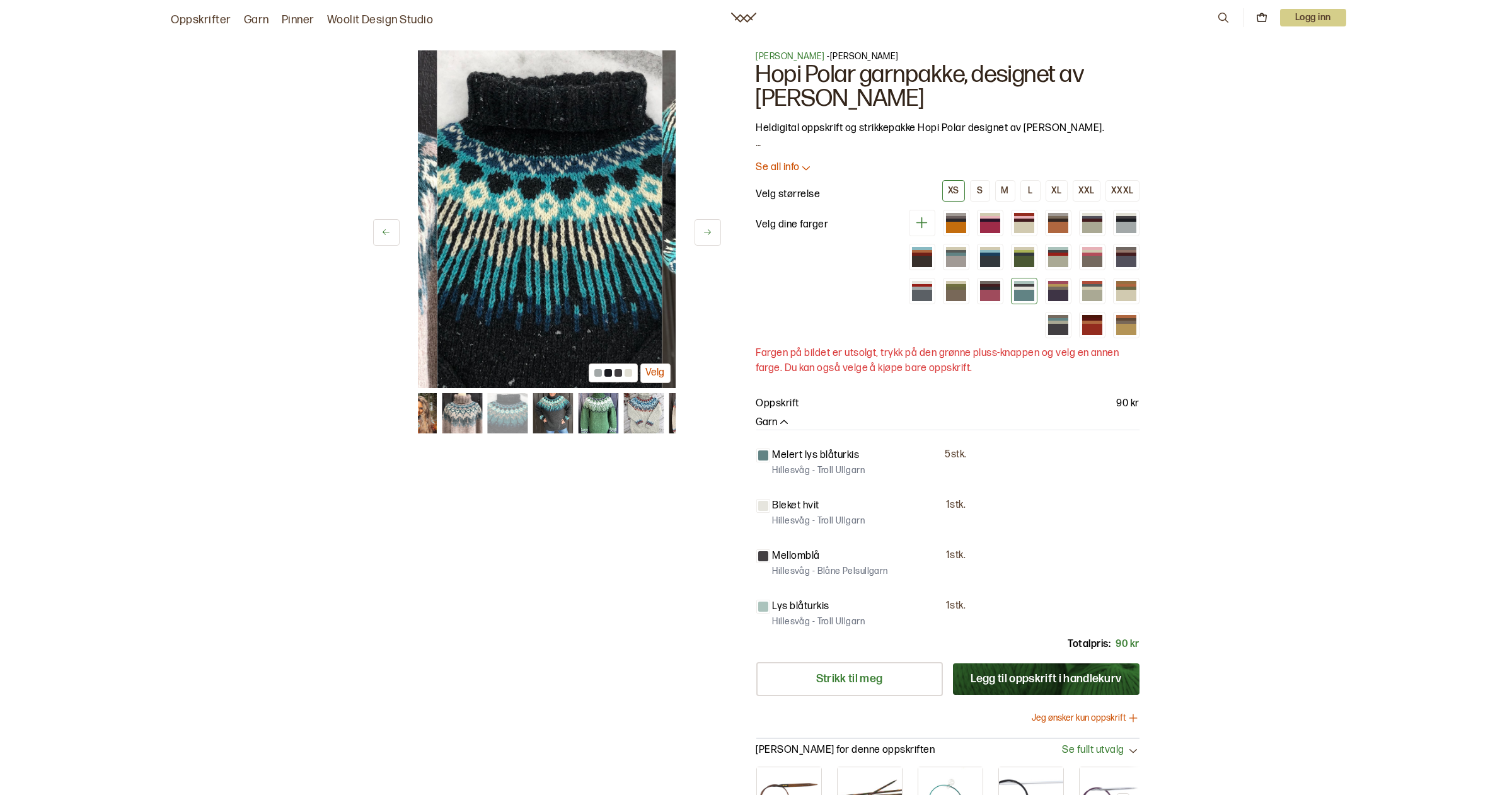
click at [707, 227] on button at bounding box center [708, 233] width 27 height 27
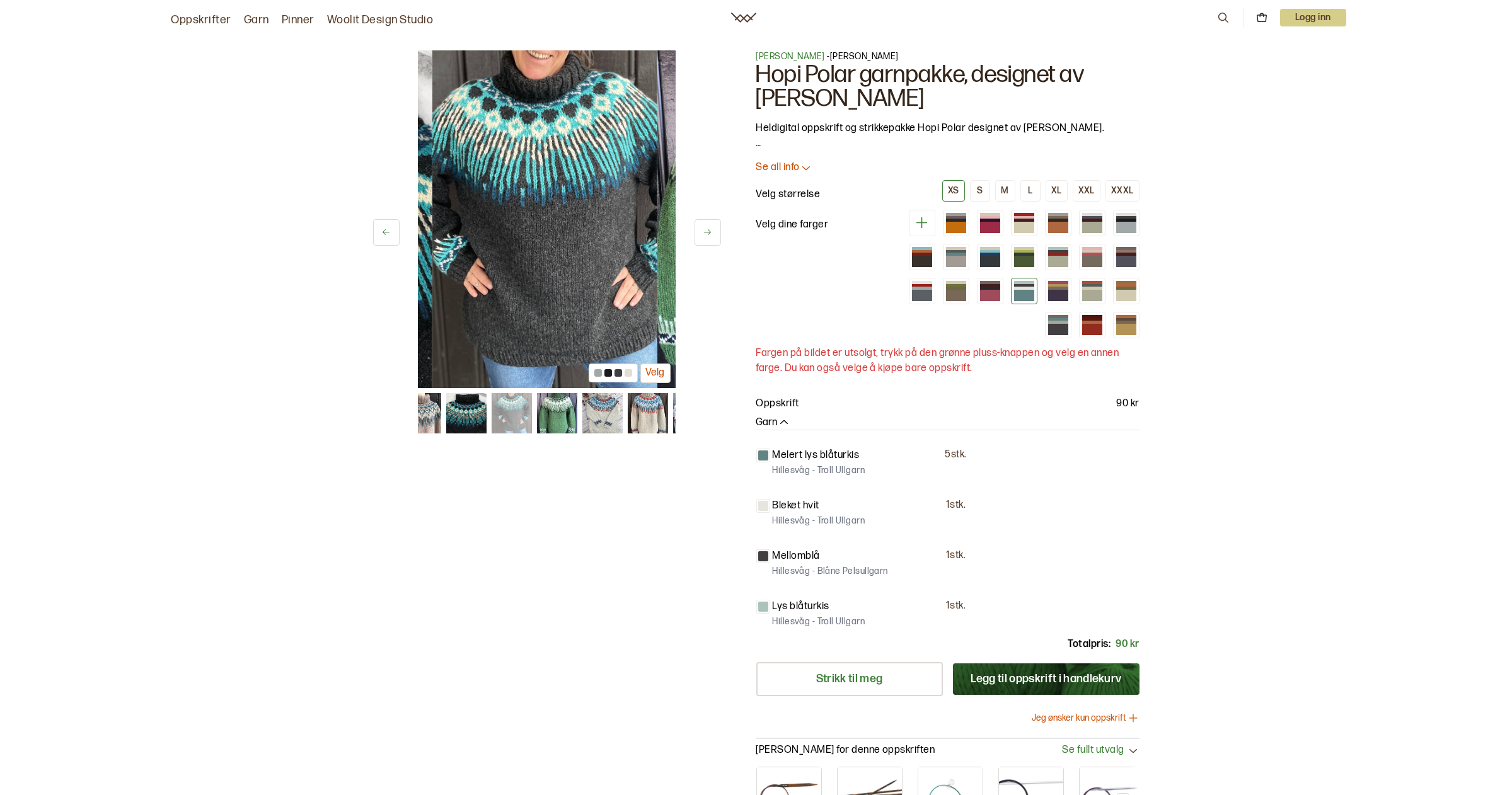
click at [707, 227] on button at bounding box center [708, 233] width 27 height 27
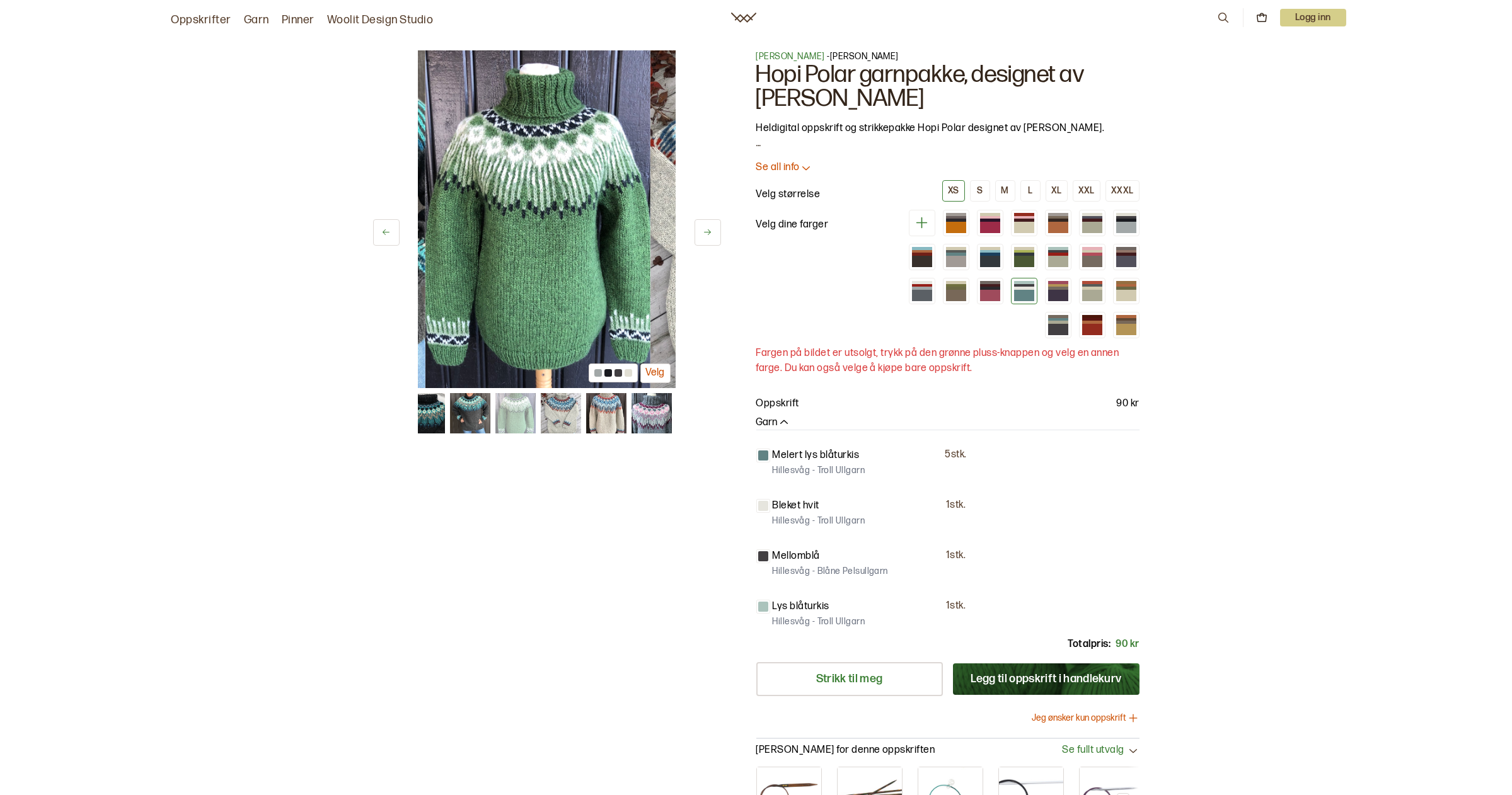
click at [707, 227] on button at bounding box center [708, 233] width 27 height 27
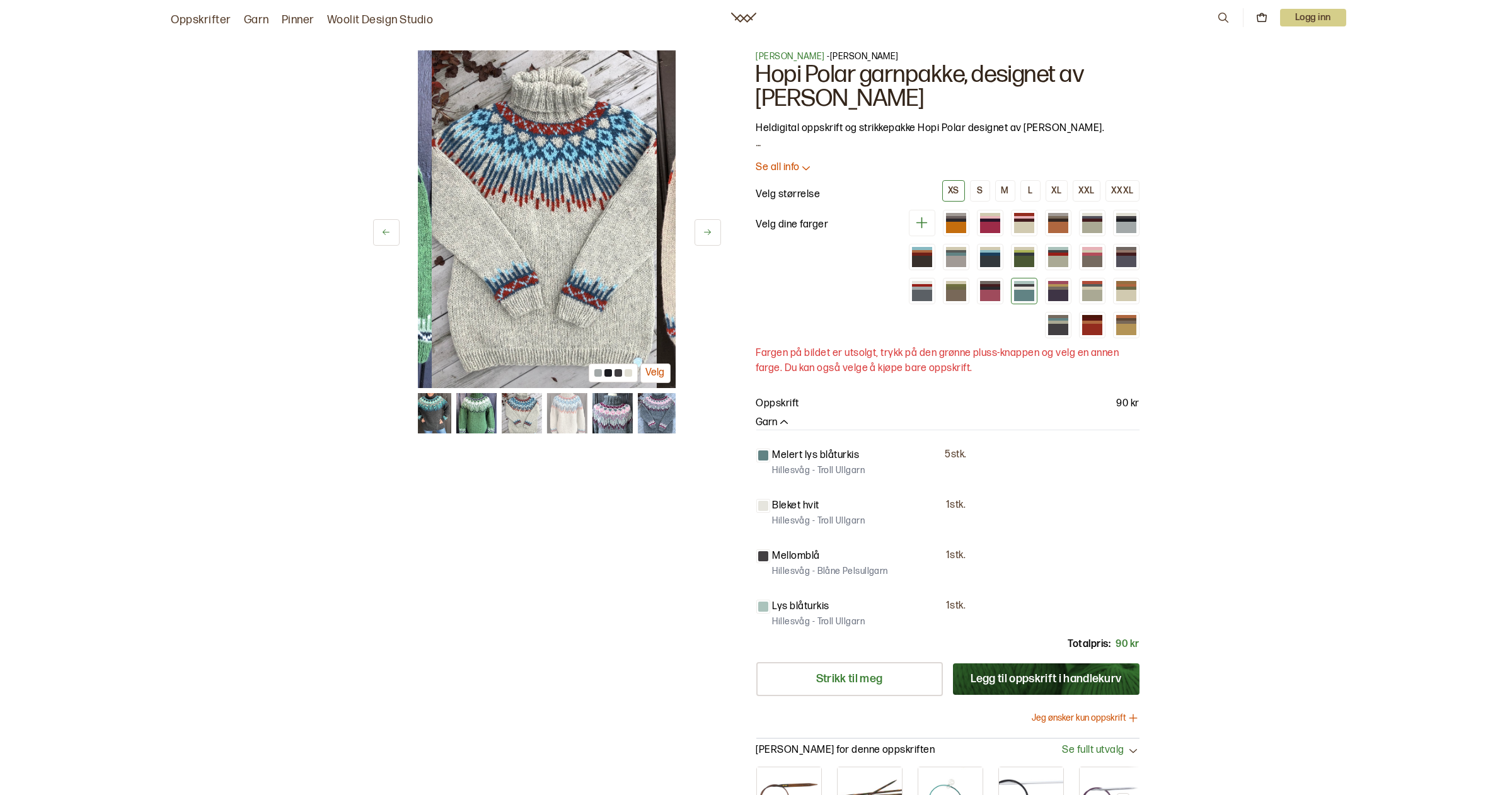
click at [707, 227] on button at bounding box center [708, 233] width 27 height 27
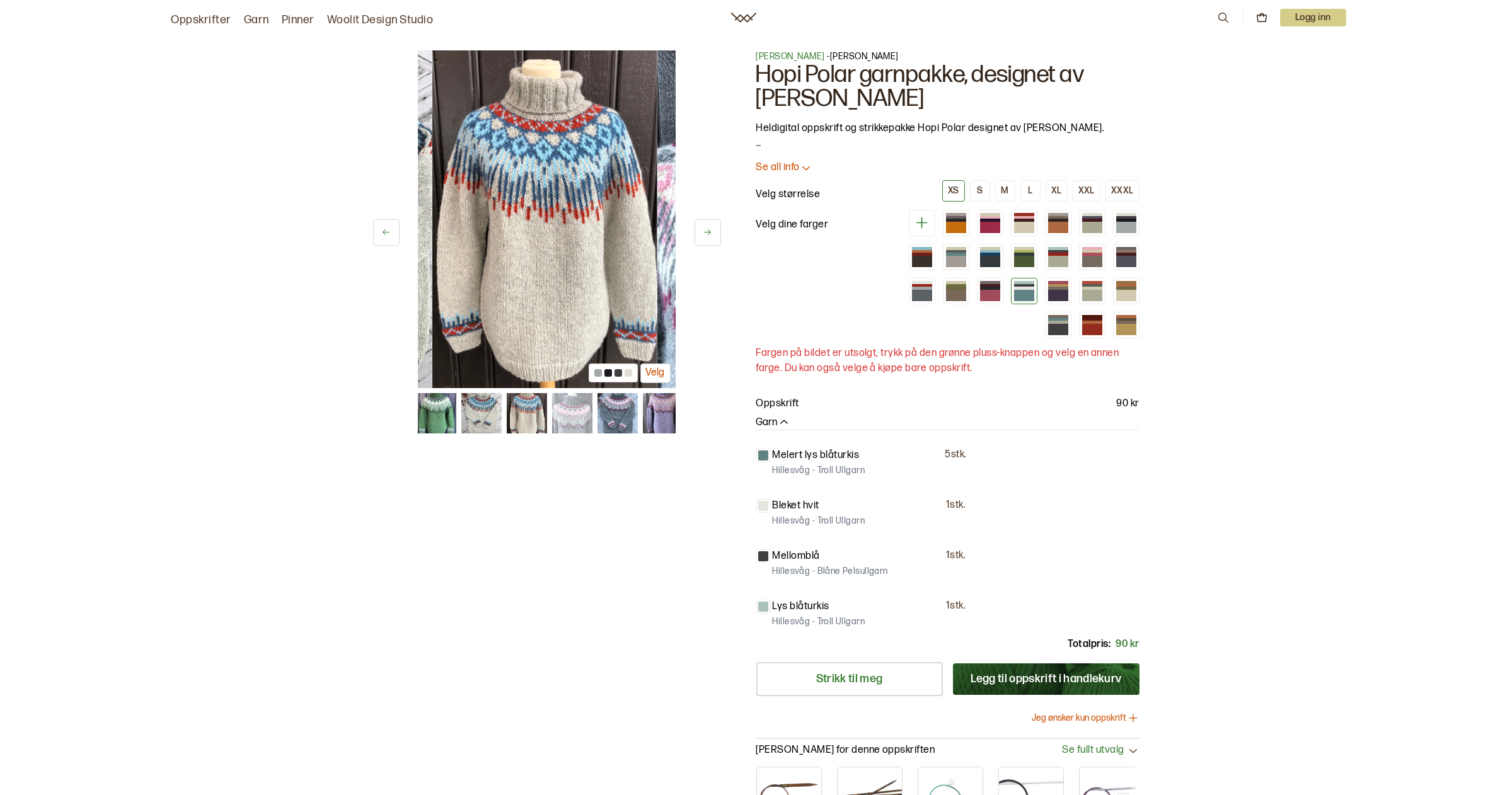
click at [707, 227] on button at bounding box center [708, 233] width 27 height 27
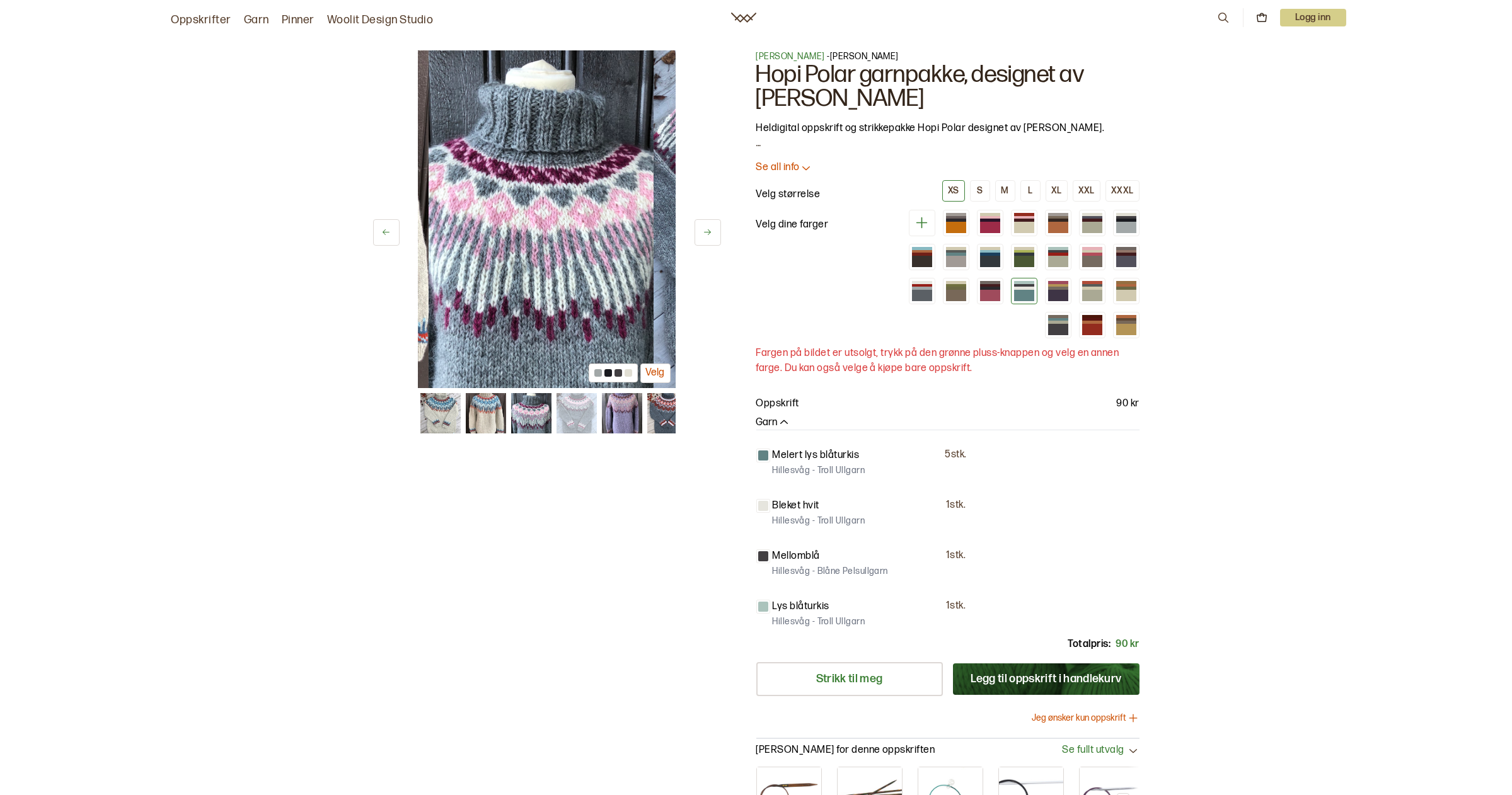
click at [707, 227] on button at bounding box center [708, 233] width 27 height 27
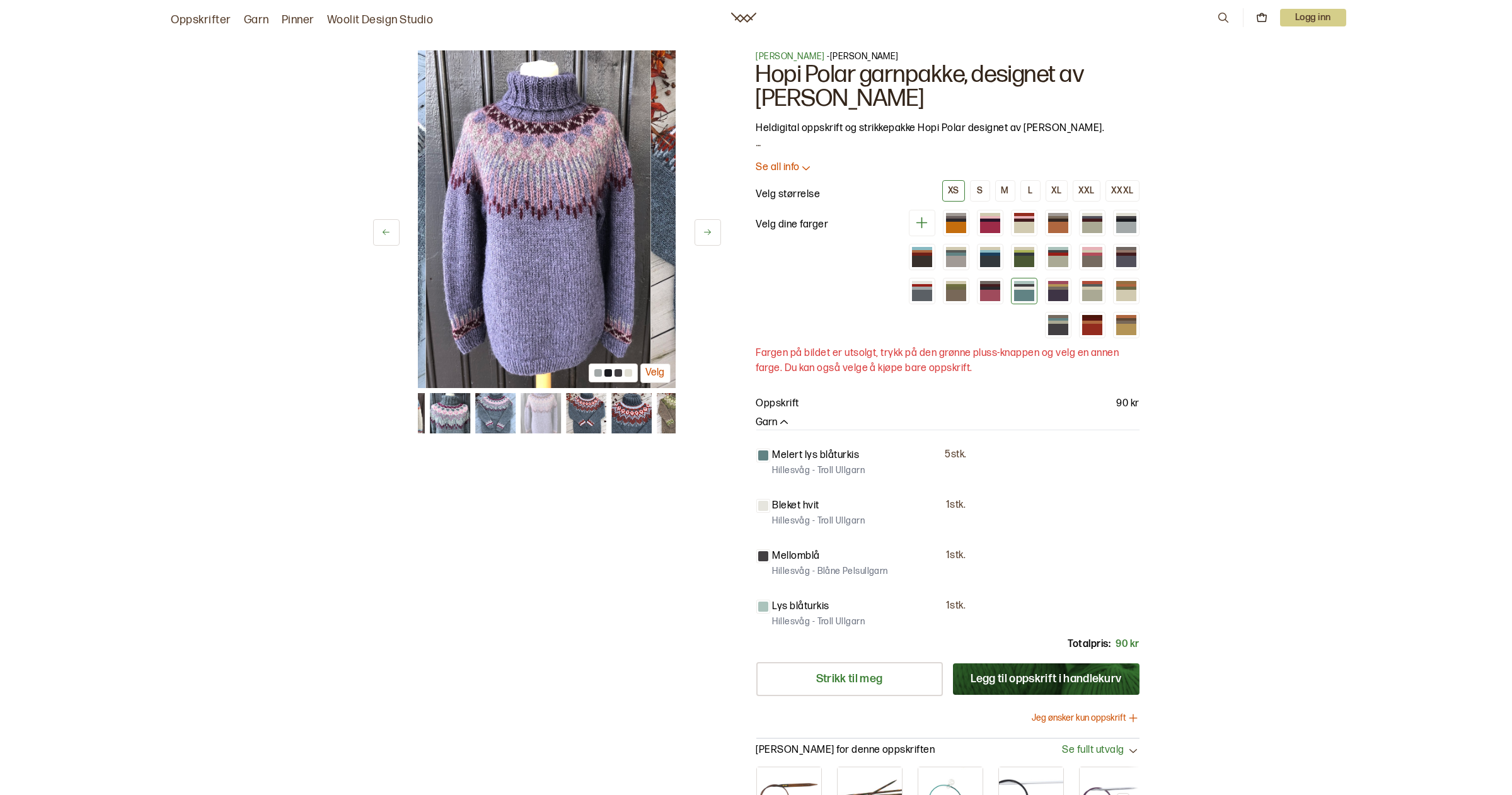
click at [707, 227] on button at bounding box center [708, 233] width 27 height 27
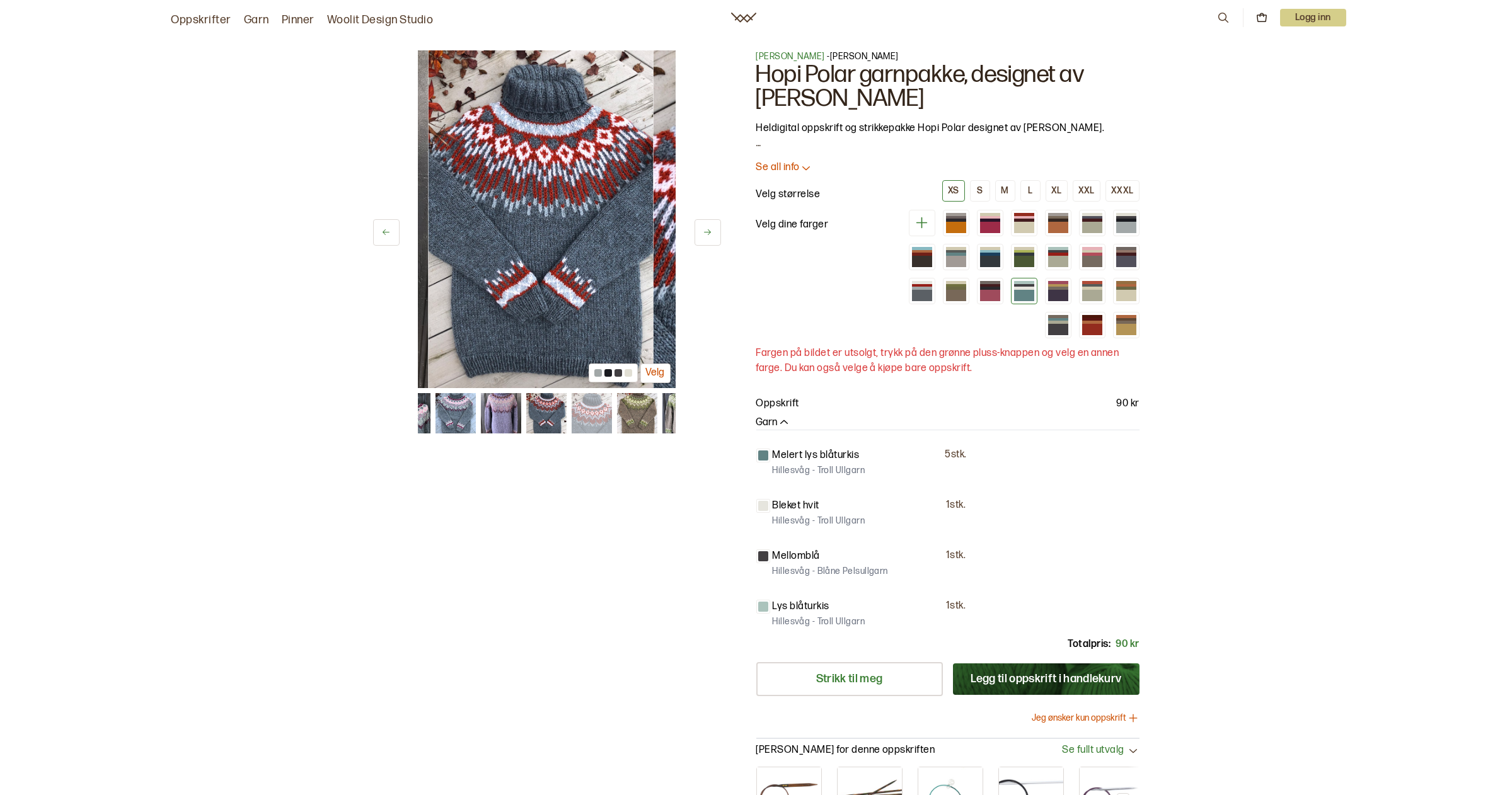
click at [707, 227] on button at bounding box center [708, 233] width 27 height 27
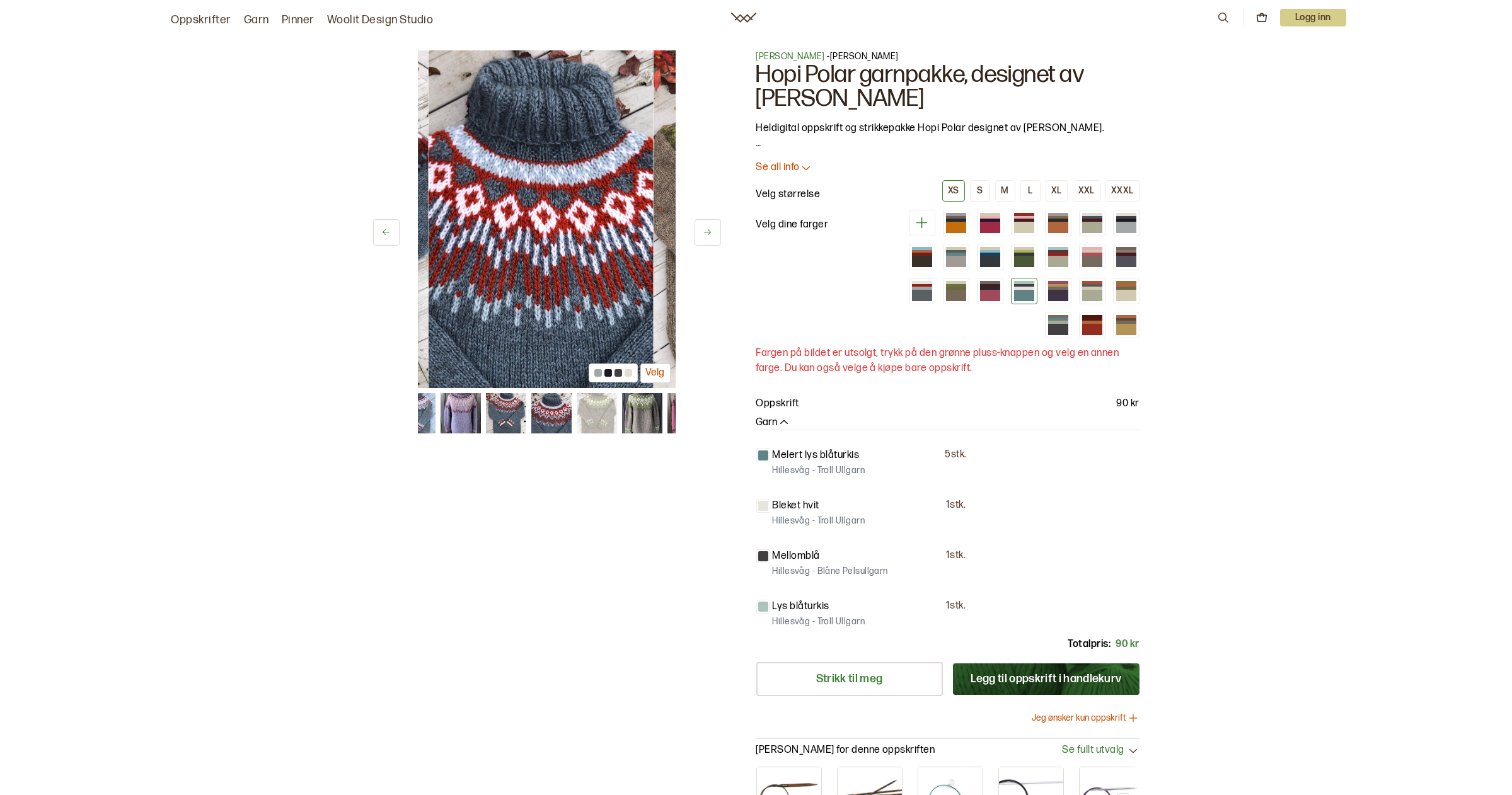
click at [707, 227] on button at bounding box center [708, 233] width 27 height 27
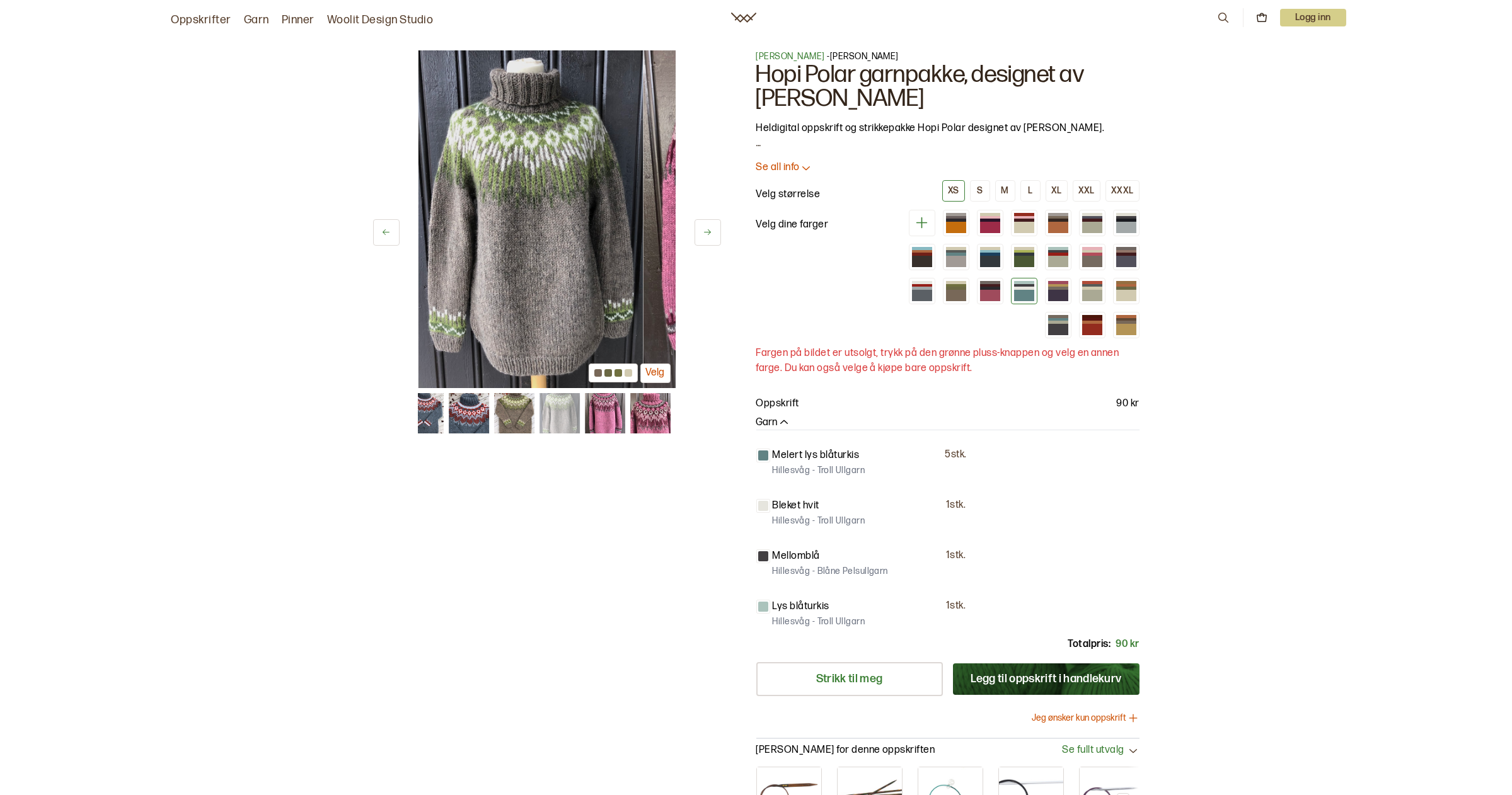
click at [707, 227] on button at bounding box center [708, 233] width 27 height 27
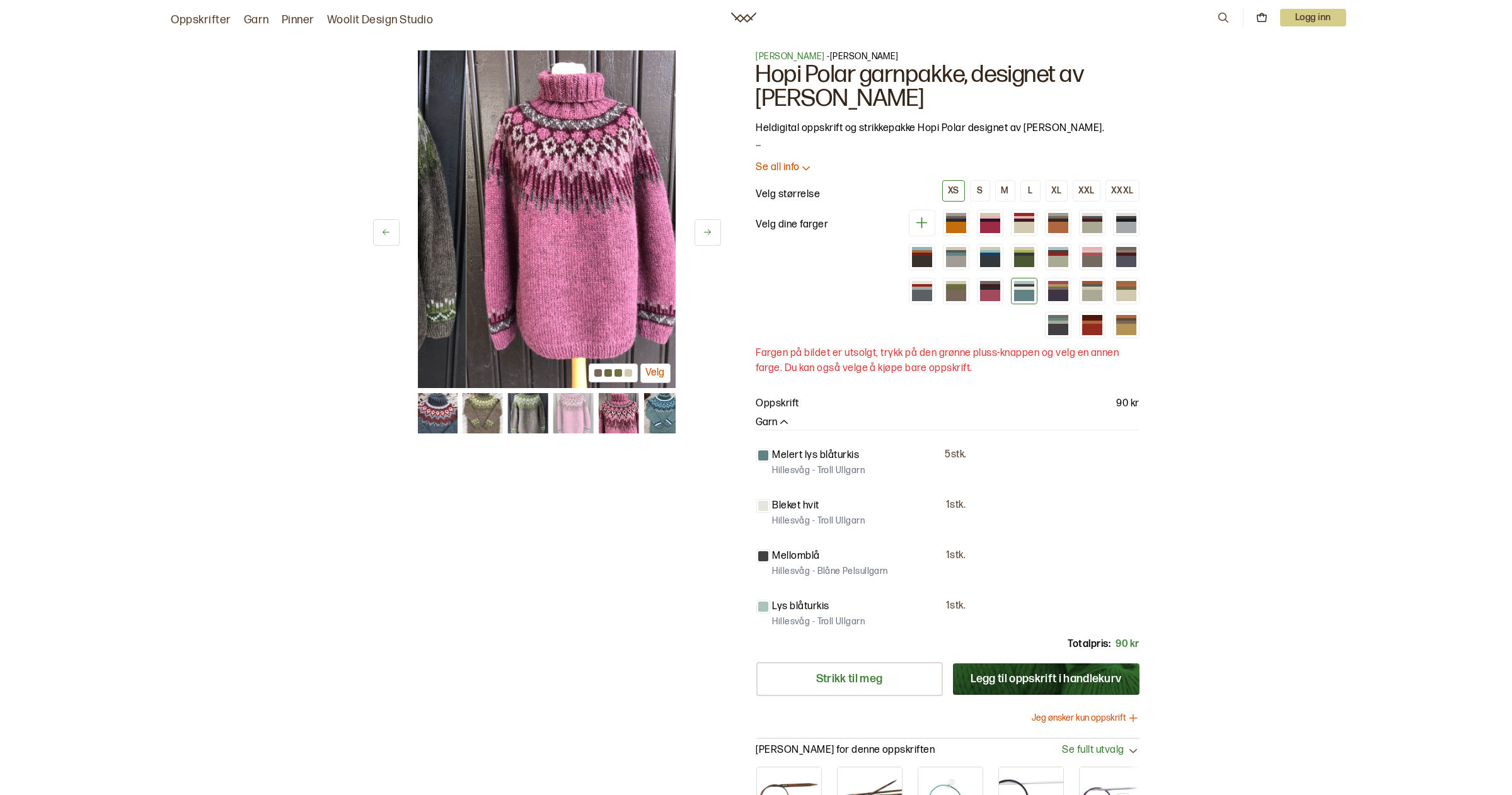
click at [707, 227] on button at bounding box center [708, 233] width 27 height 27
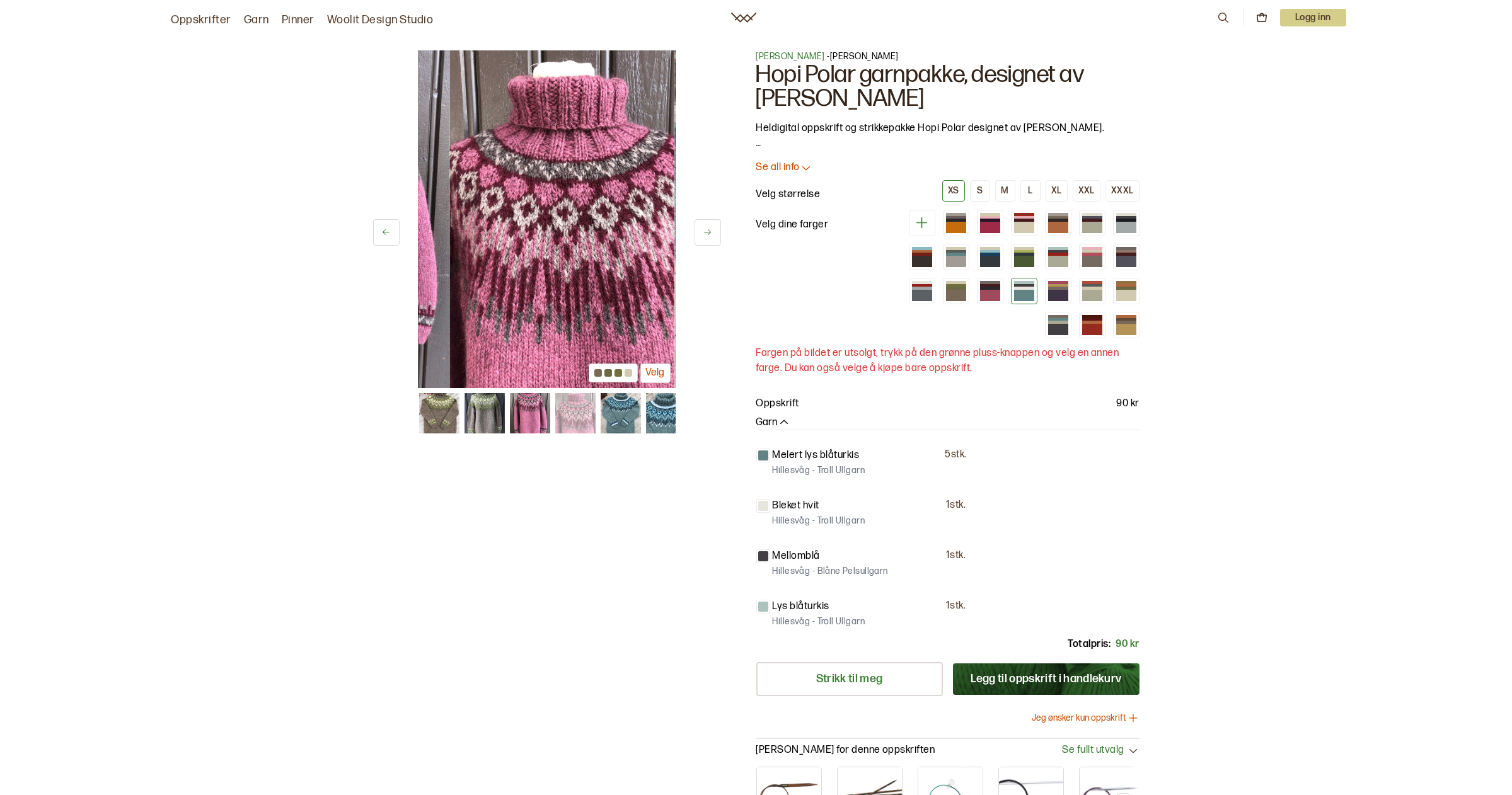
click at [707, 227] on button at bounding box center [708, 233] width 27 height 27
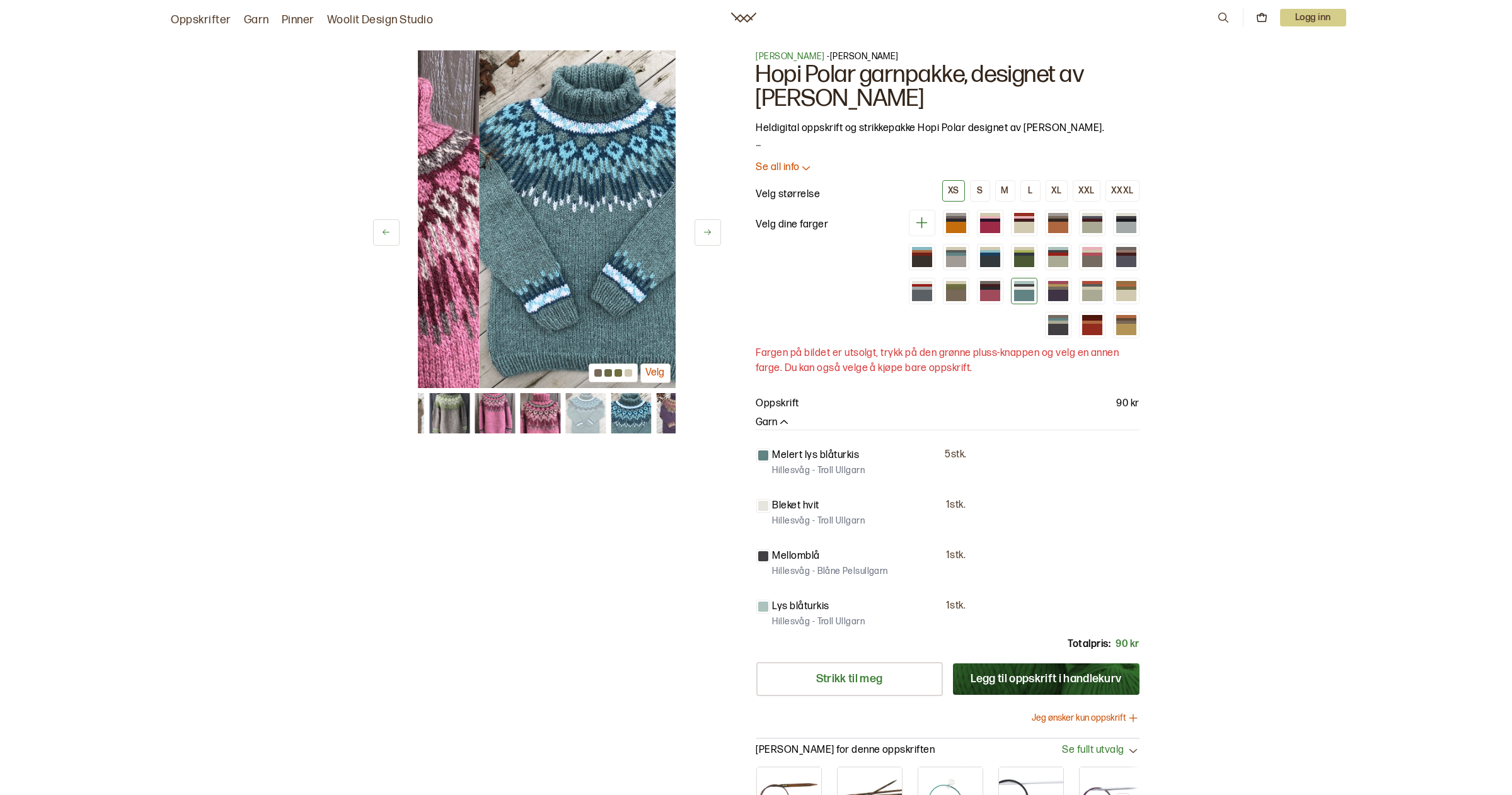
click at [707, 227] on button at bounding box center [708, 233] width 27 height 27
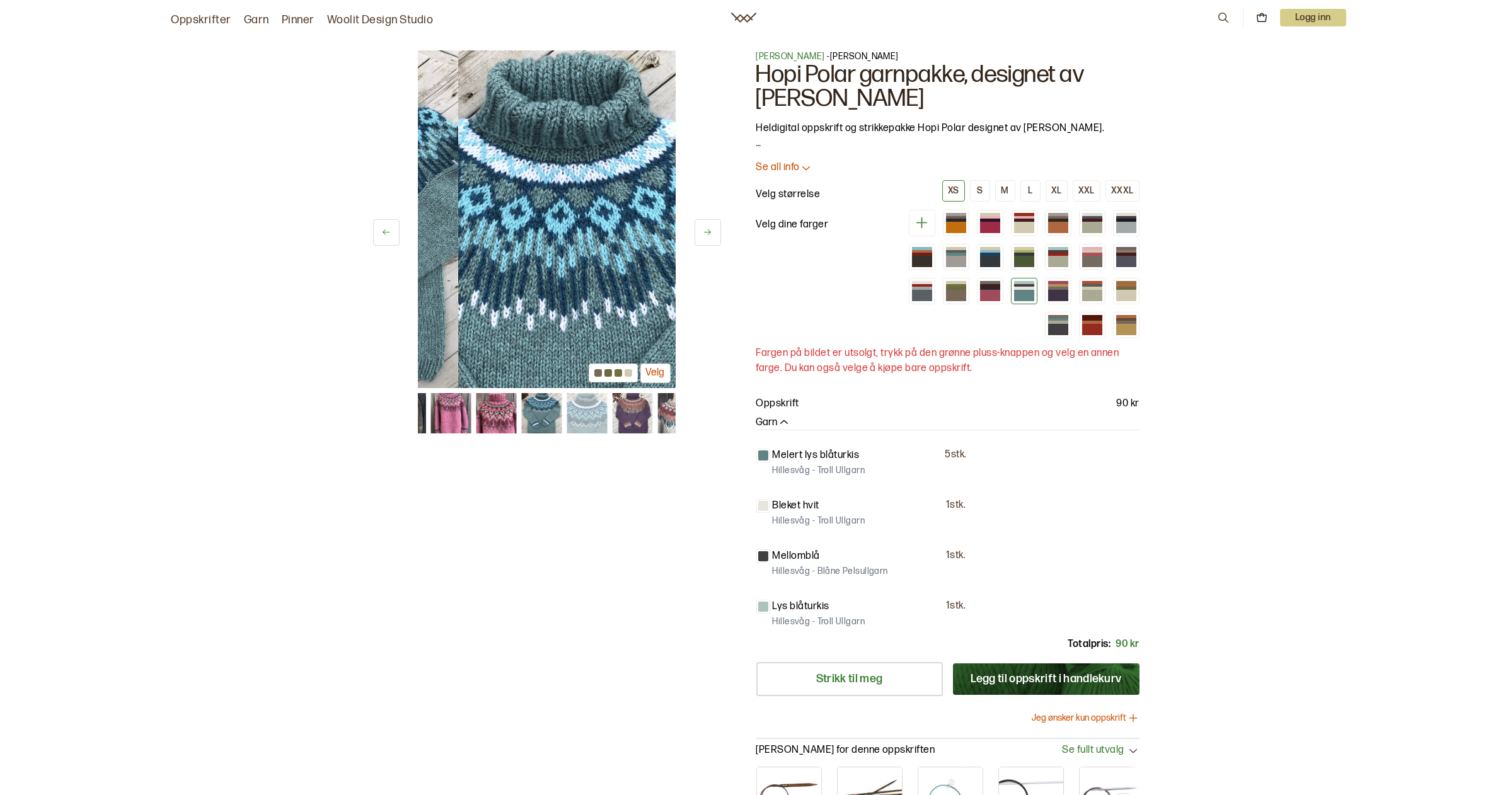
click at [707, 227] on button at bounding box center [708, 233] width 27 height 27
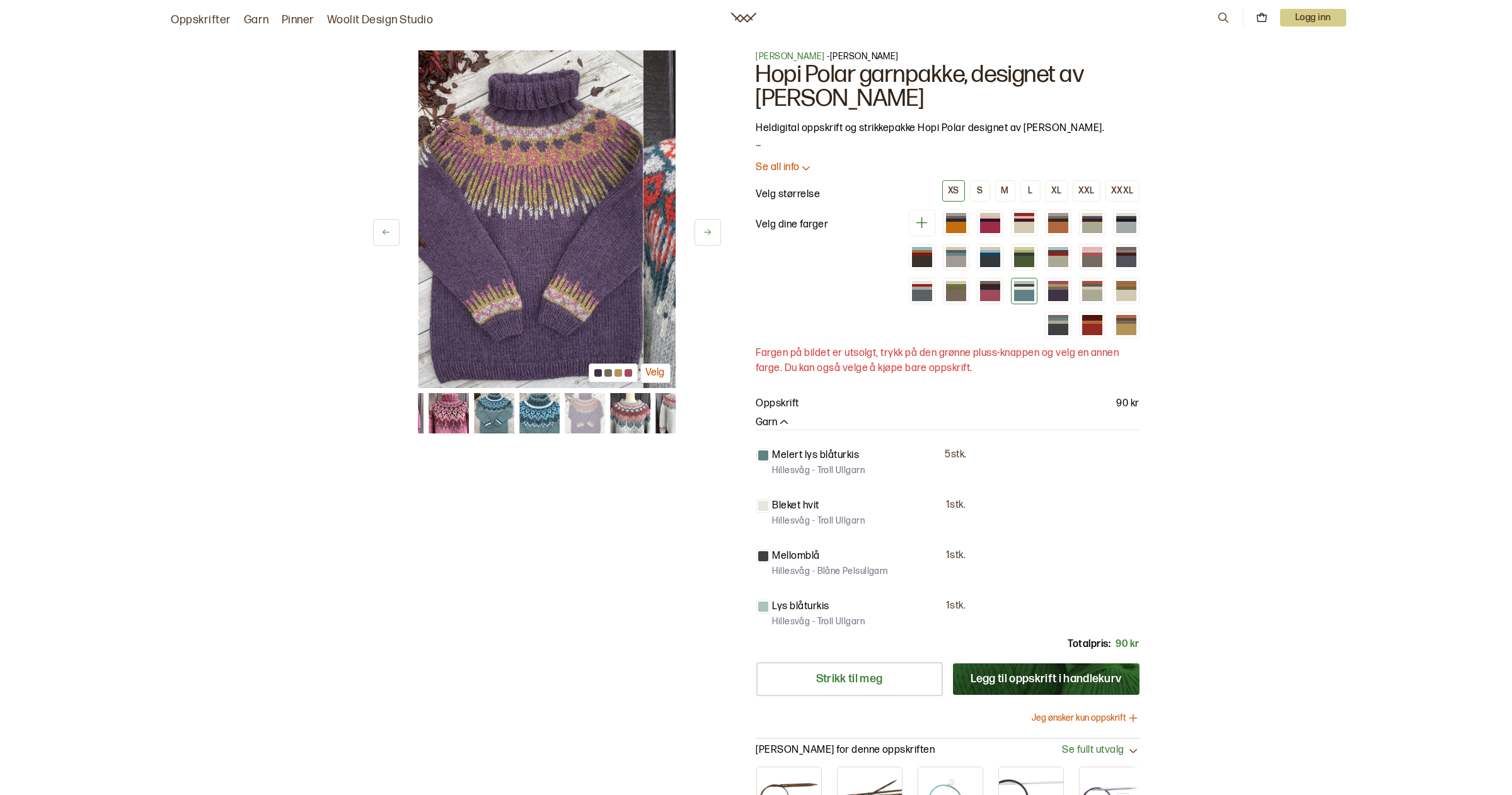
click at [707, 227] on button at bounding box center [708, 233] width 27 height 27
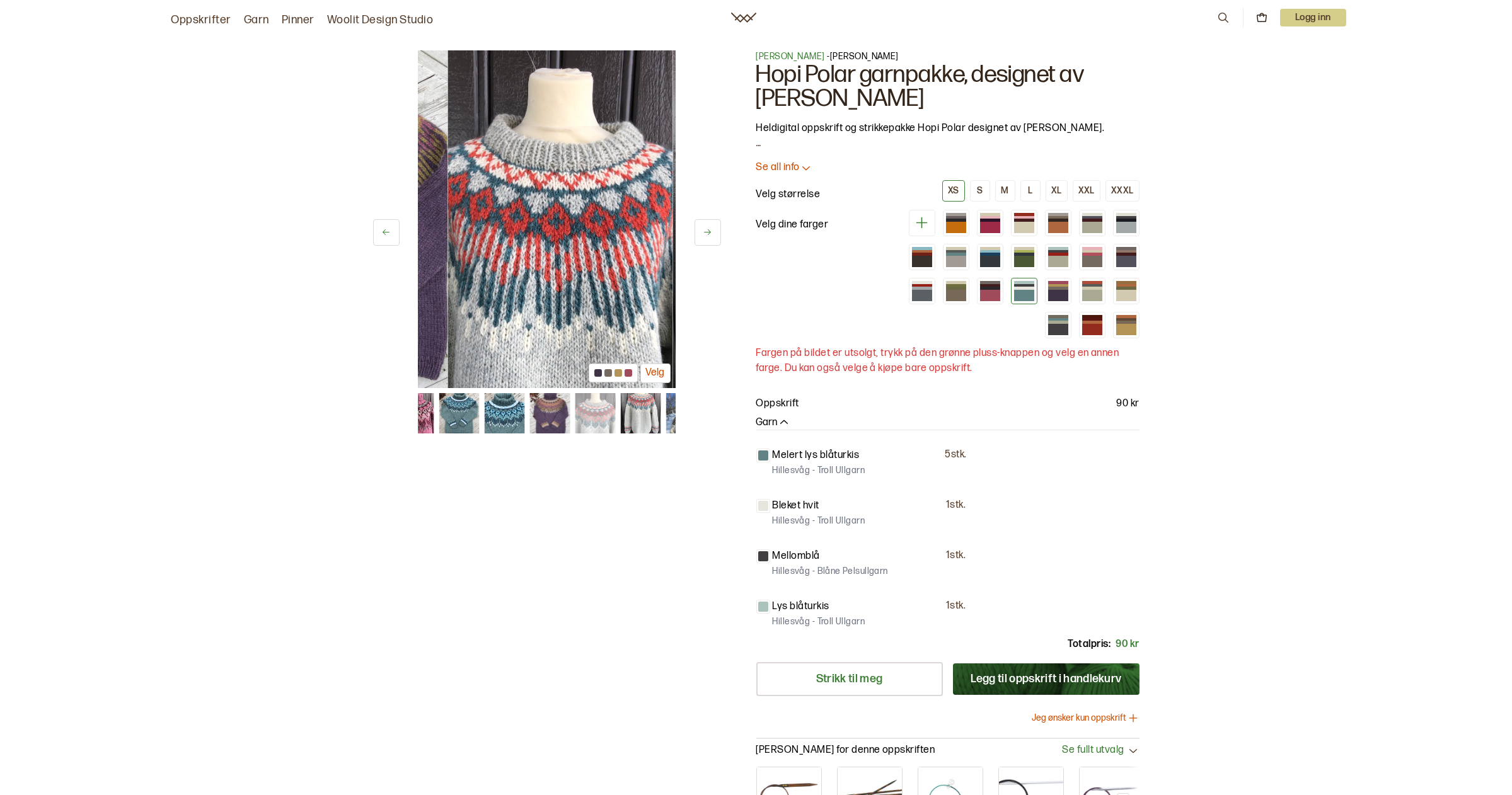
click at [707, 227] on button at bounding box center [708, 233] width 27 height 27
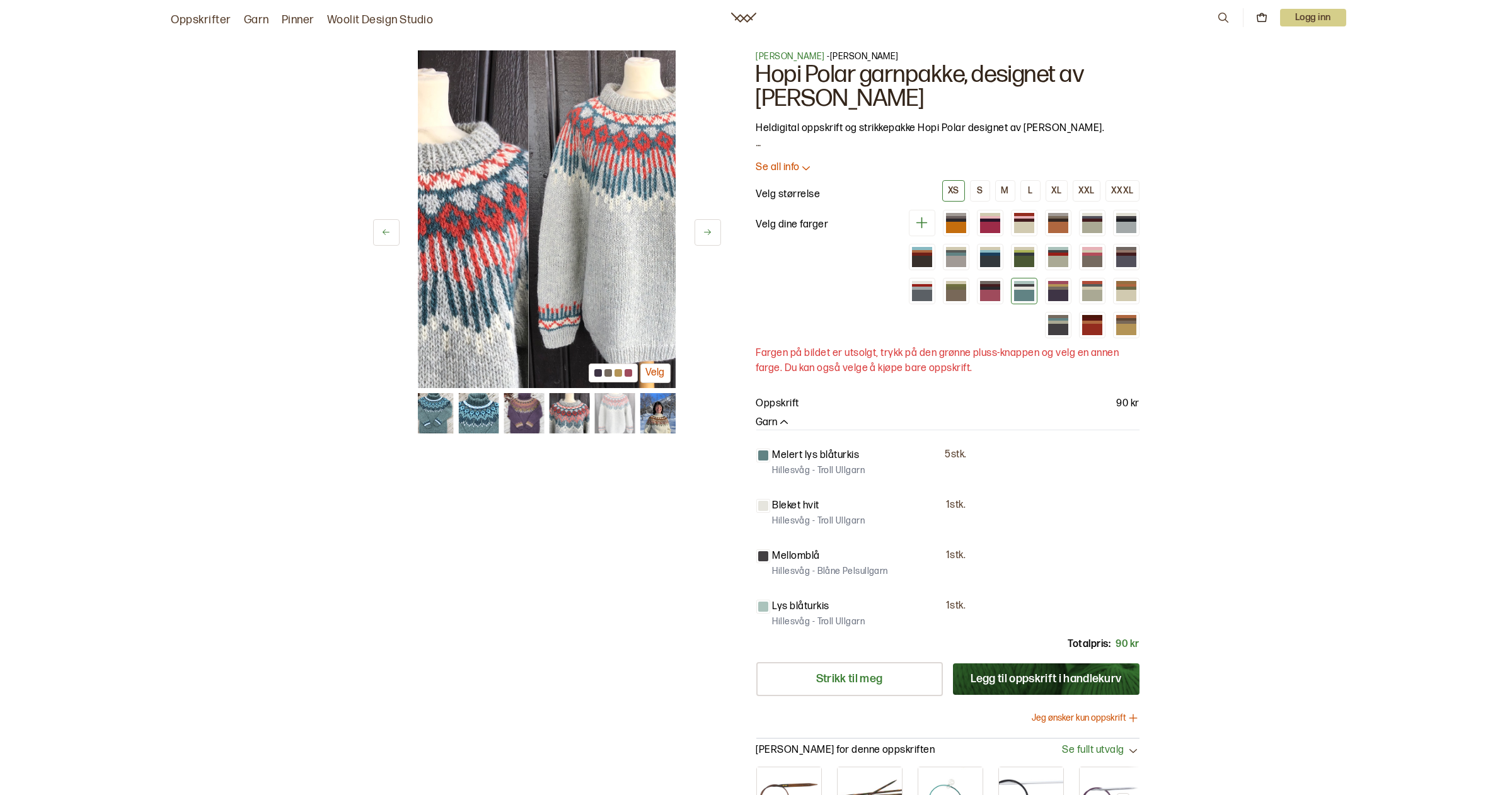
click at [707, 227] on button at bounding box center [708, 233] width 27 height 27
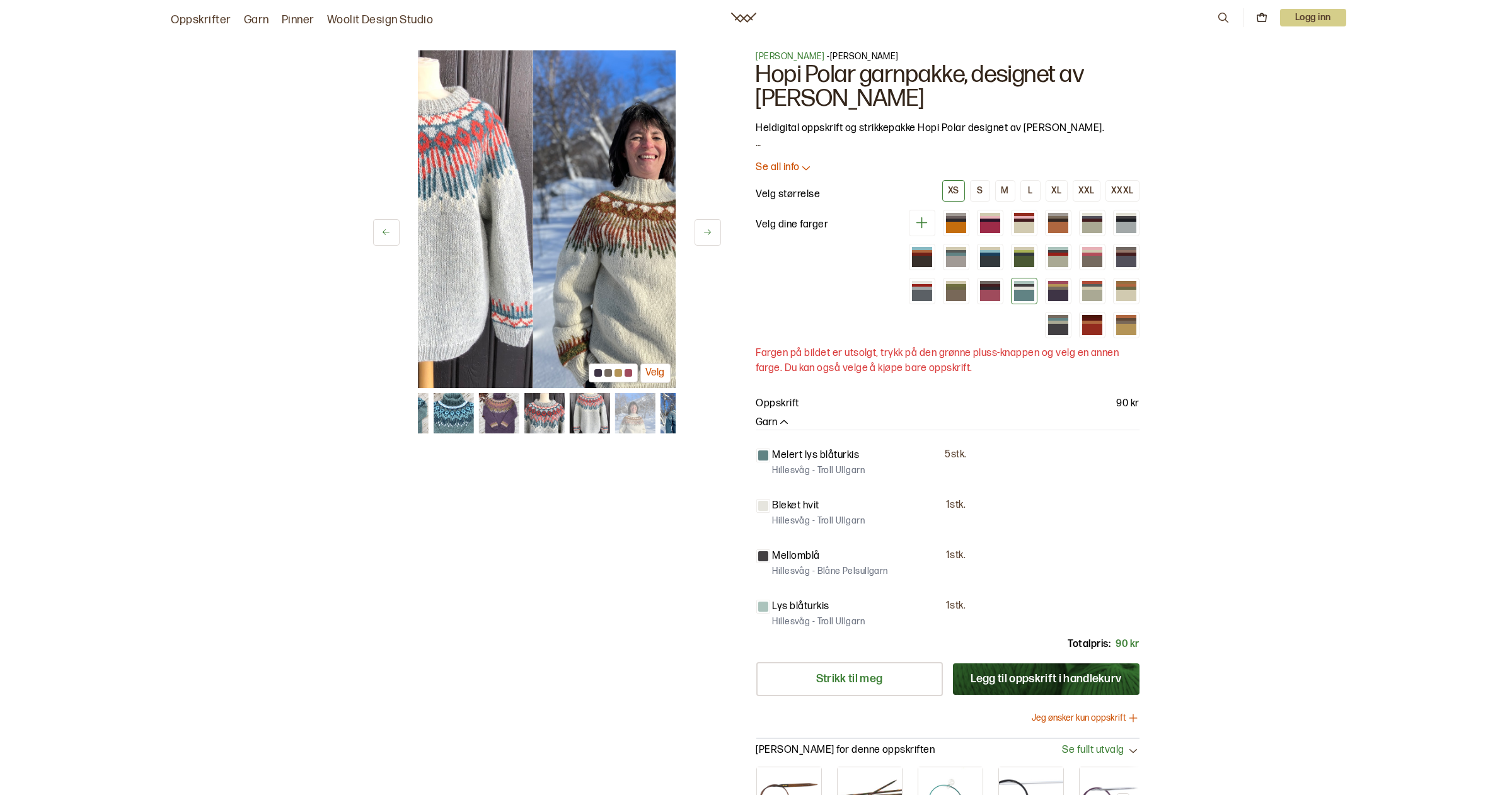
click at [707, 227] on button at bounding box center [708, 233] width 27 height 27
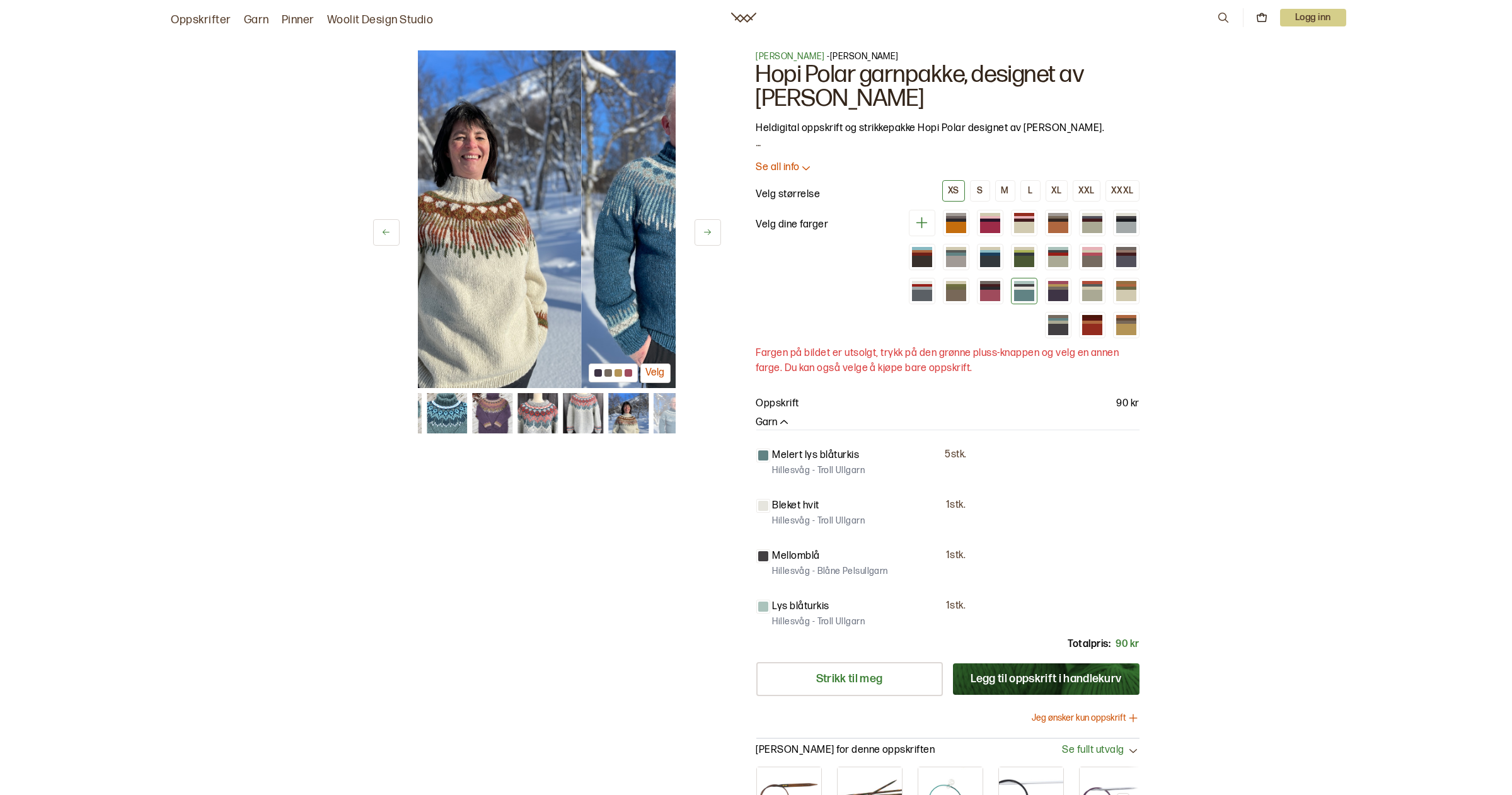
click at [707, 227] on button at bounding box center [708, 233] width 27 height 27
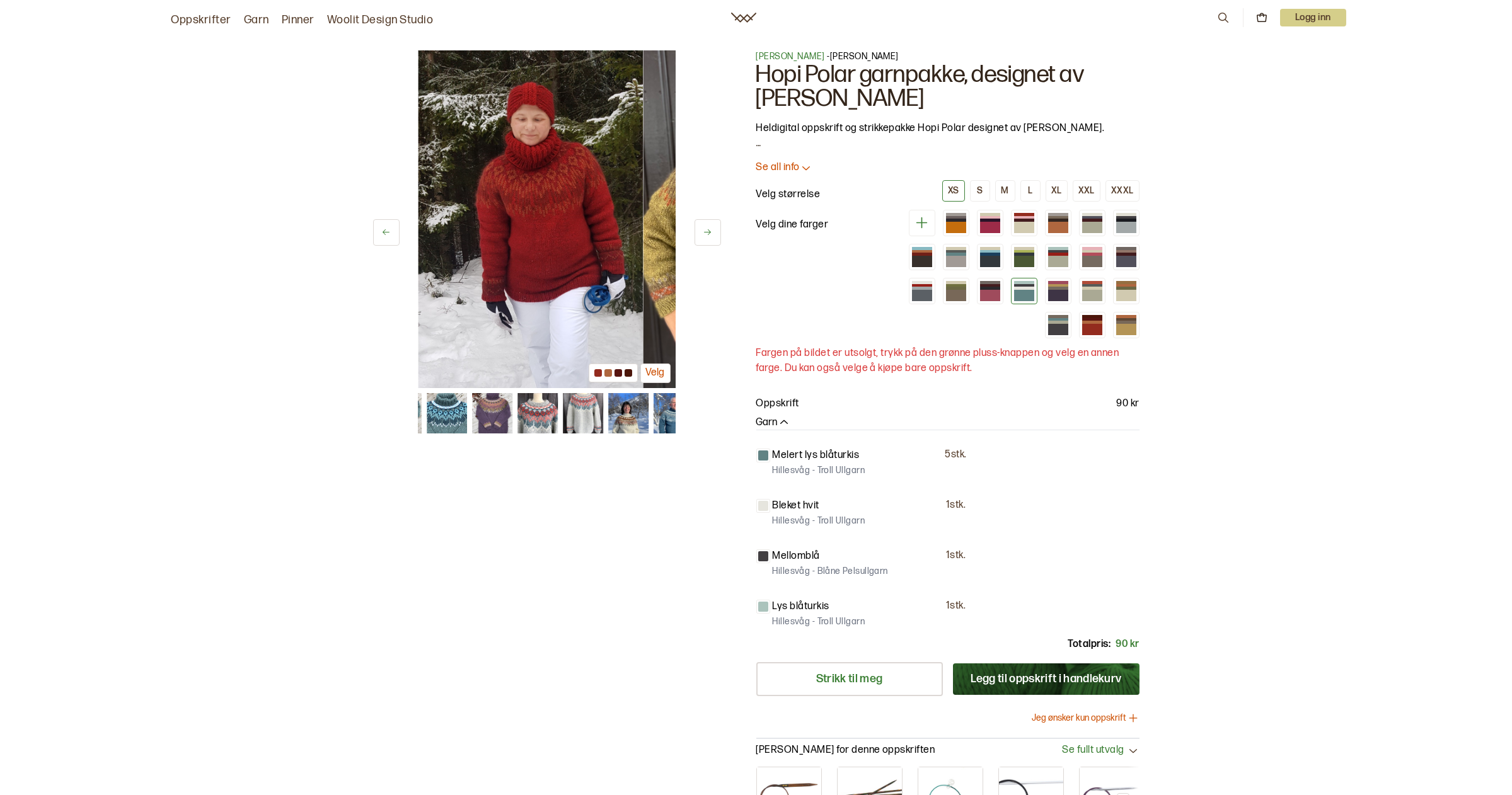
click at [707, 227] on button at bounding box center [708, 233] width 27 height 27
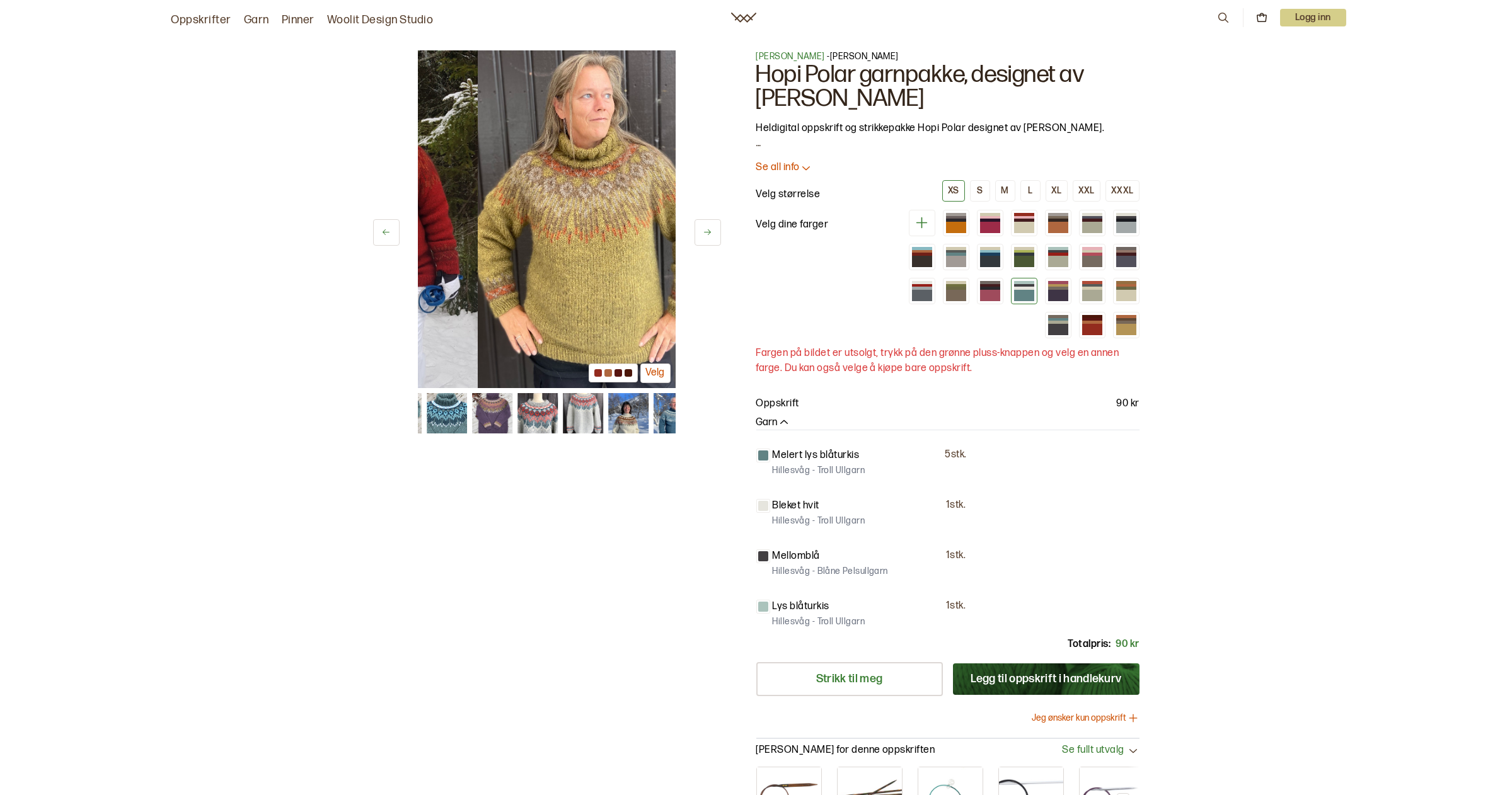
click at [707, 227] on button at bounding box center [708, 233] width 27 height 27
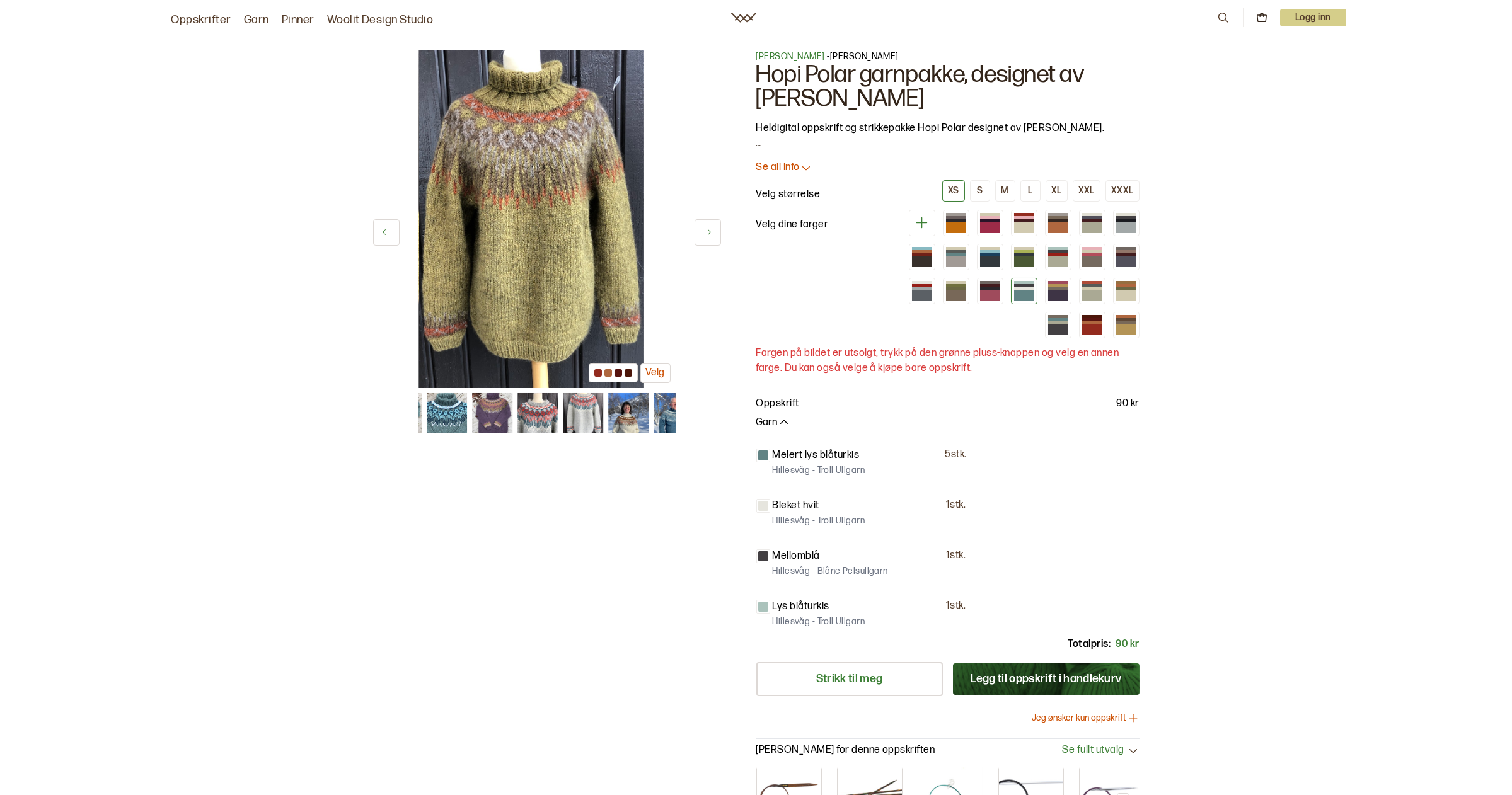
click at [707, 227] on button at bounding box center [708, 233] width 27 height 27
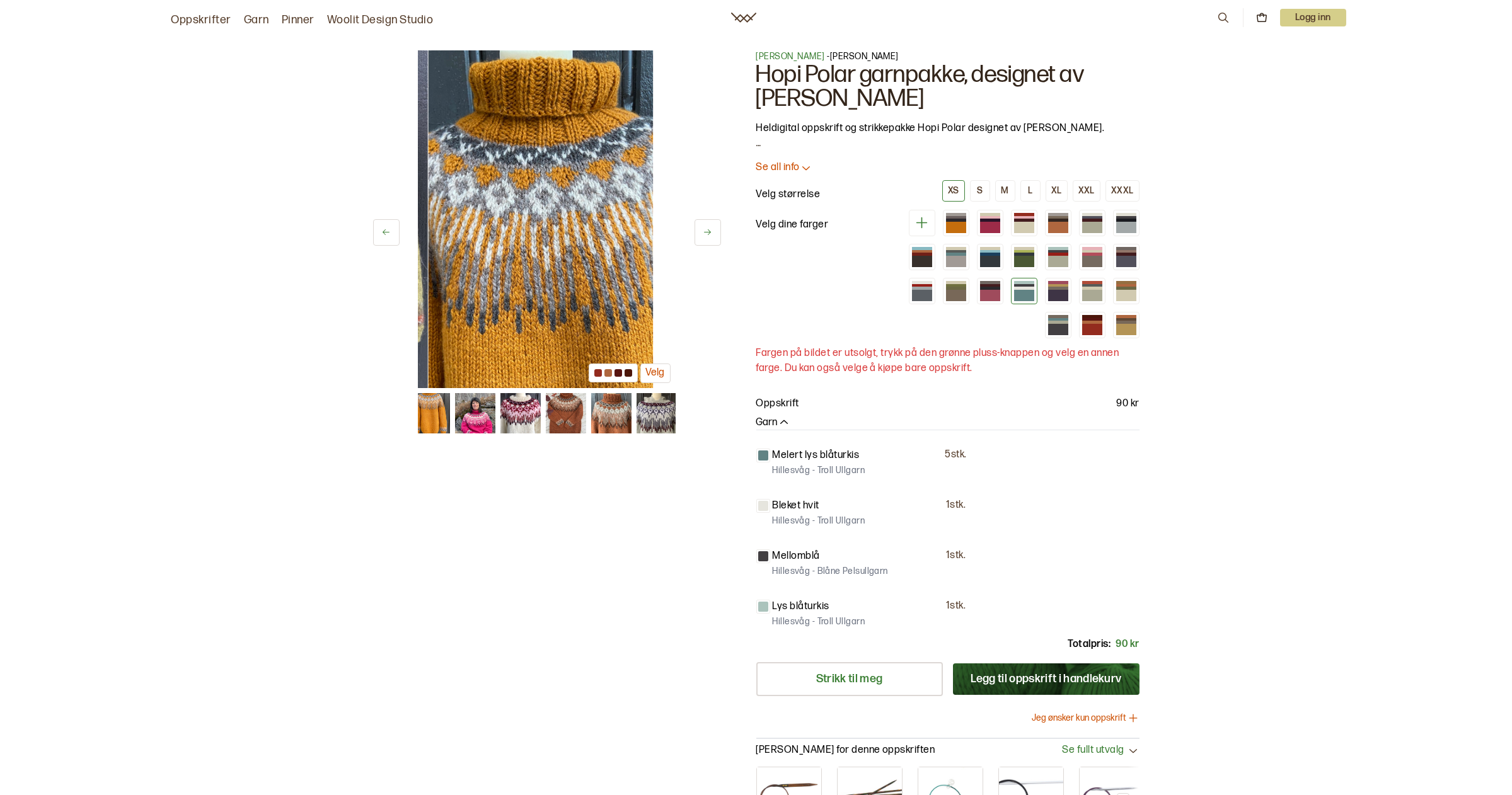
click at [707, 227] on button at bounding box center [708, 233] width 27 height 27
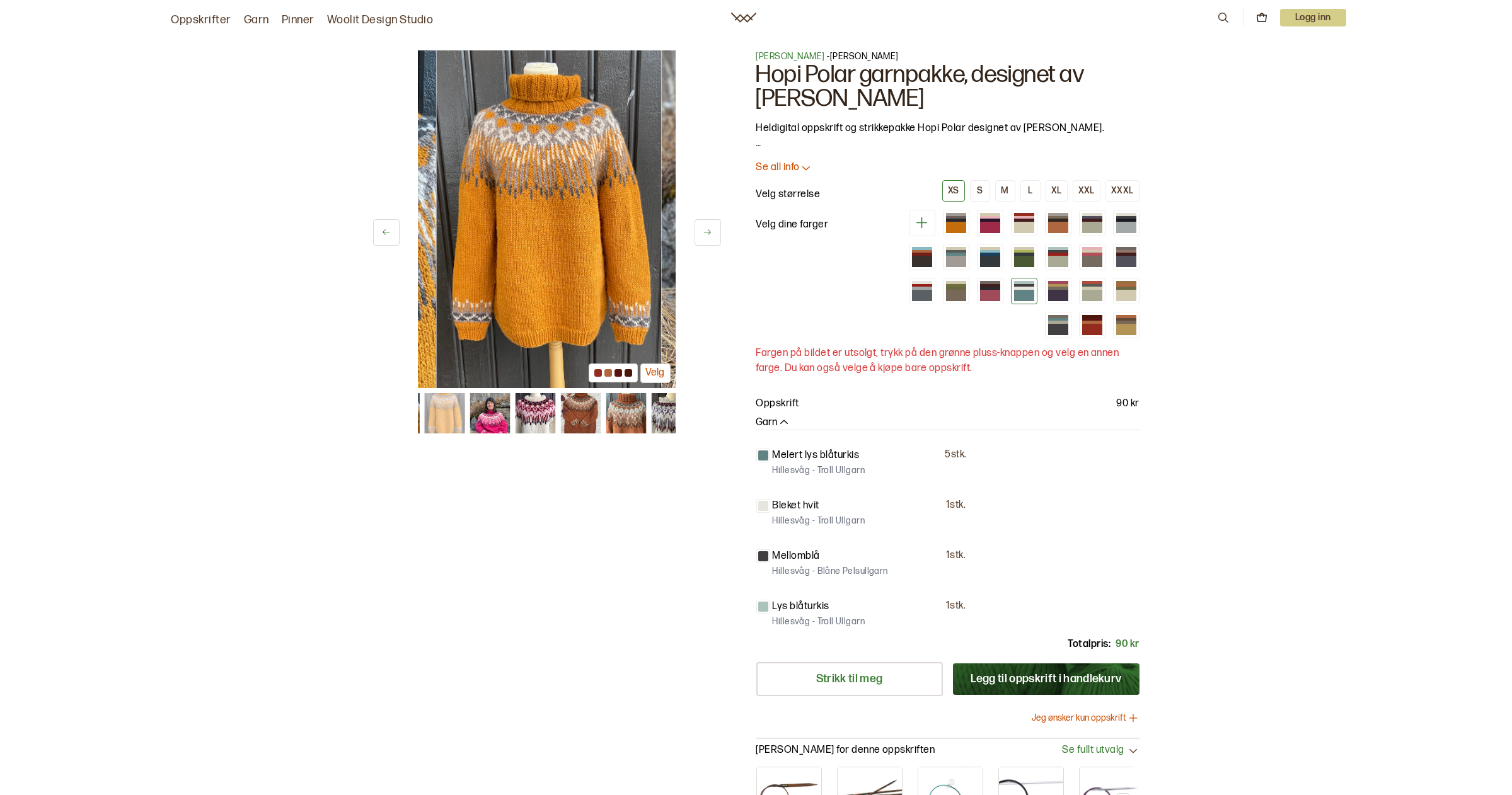
click at [707, 227] on button at bounding box center [708, 233] width 27 height 27
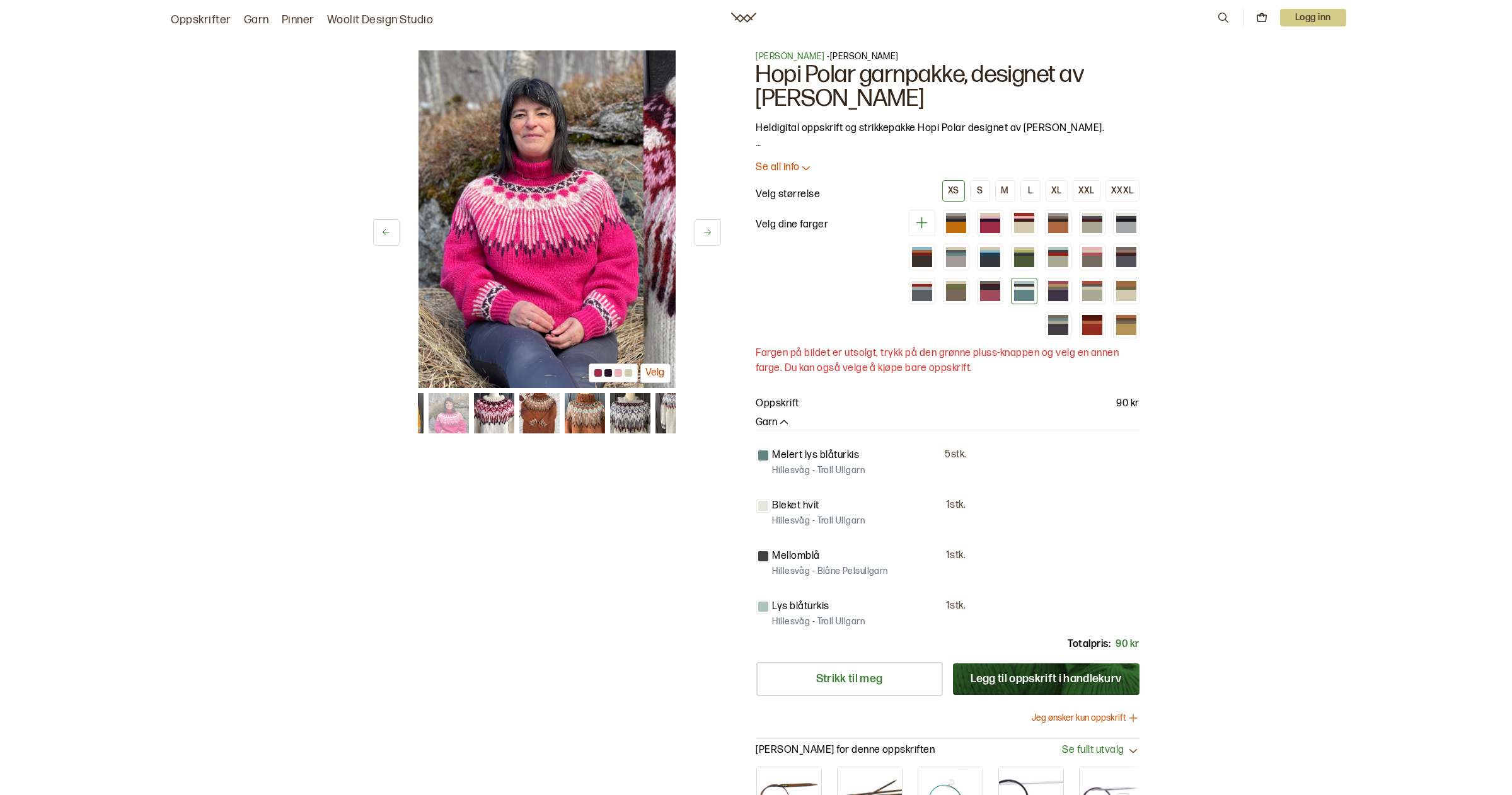
click at [707, 227] on button at bounding box center [708, 233] width 27 height 27
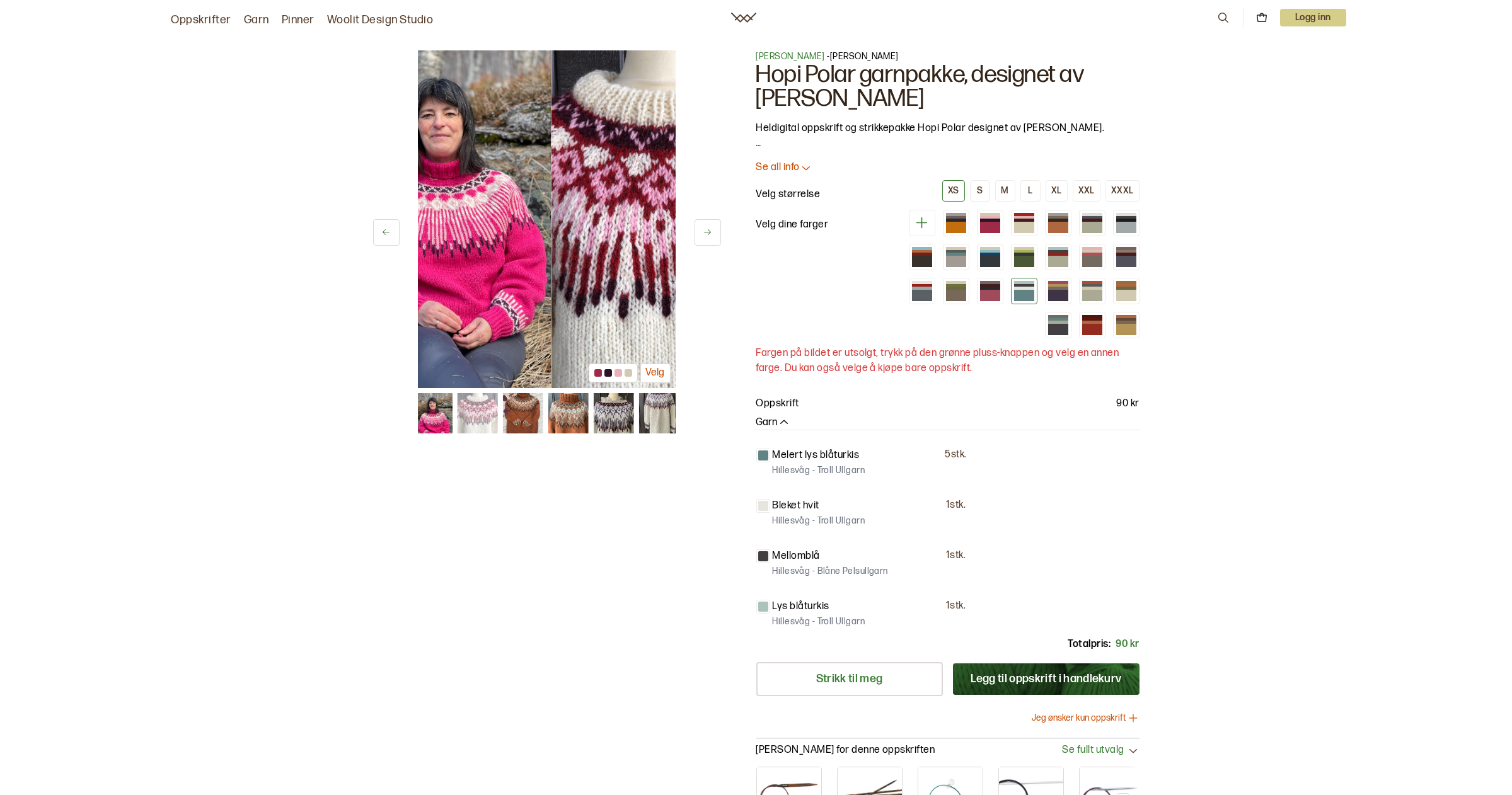
click at [707, 227] on button at bounding box center [708, 233] width 27 height 27
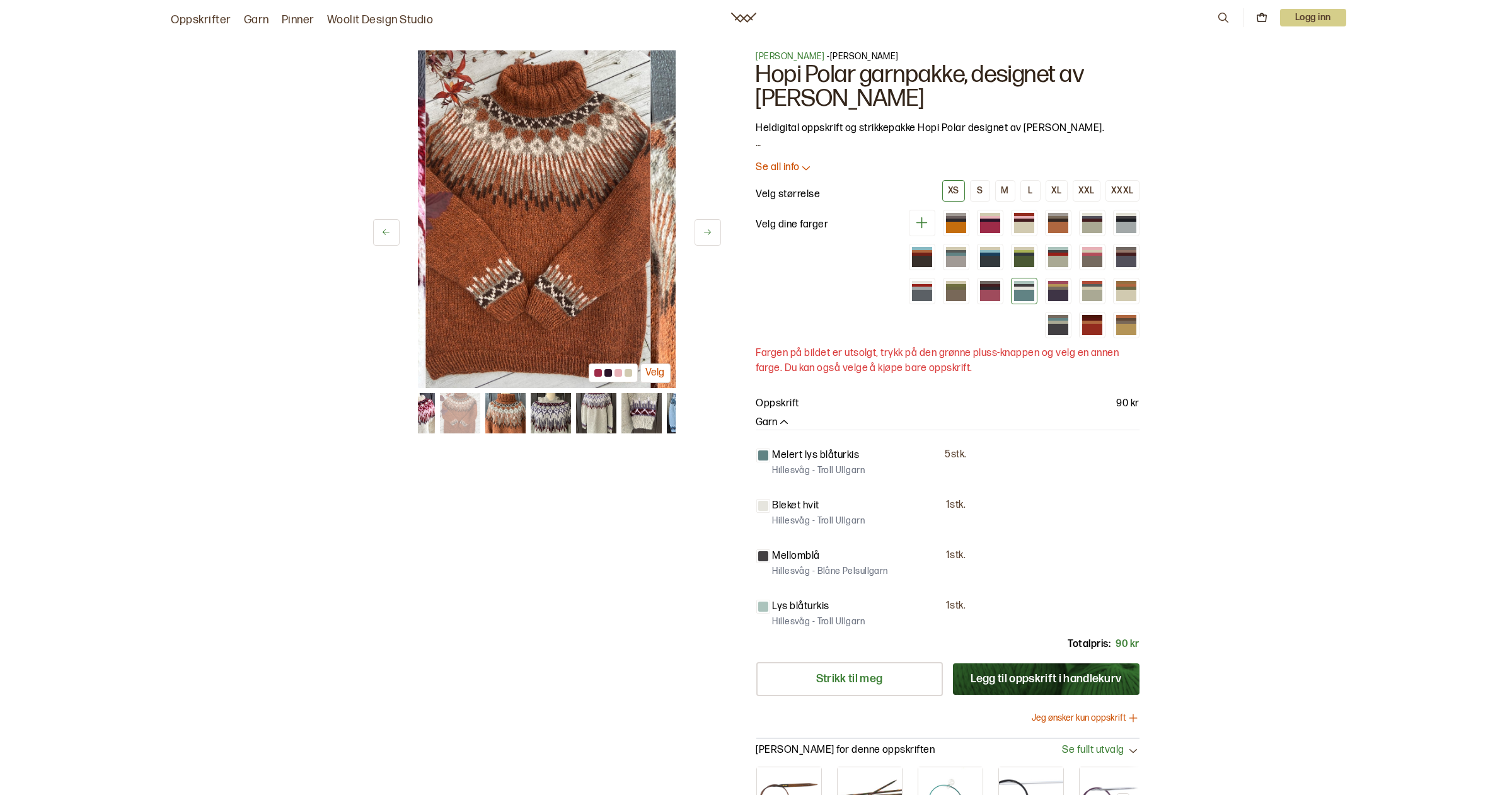
click at [707, 227] on button at bounding box center [708, 233] width 27 height 27
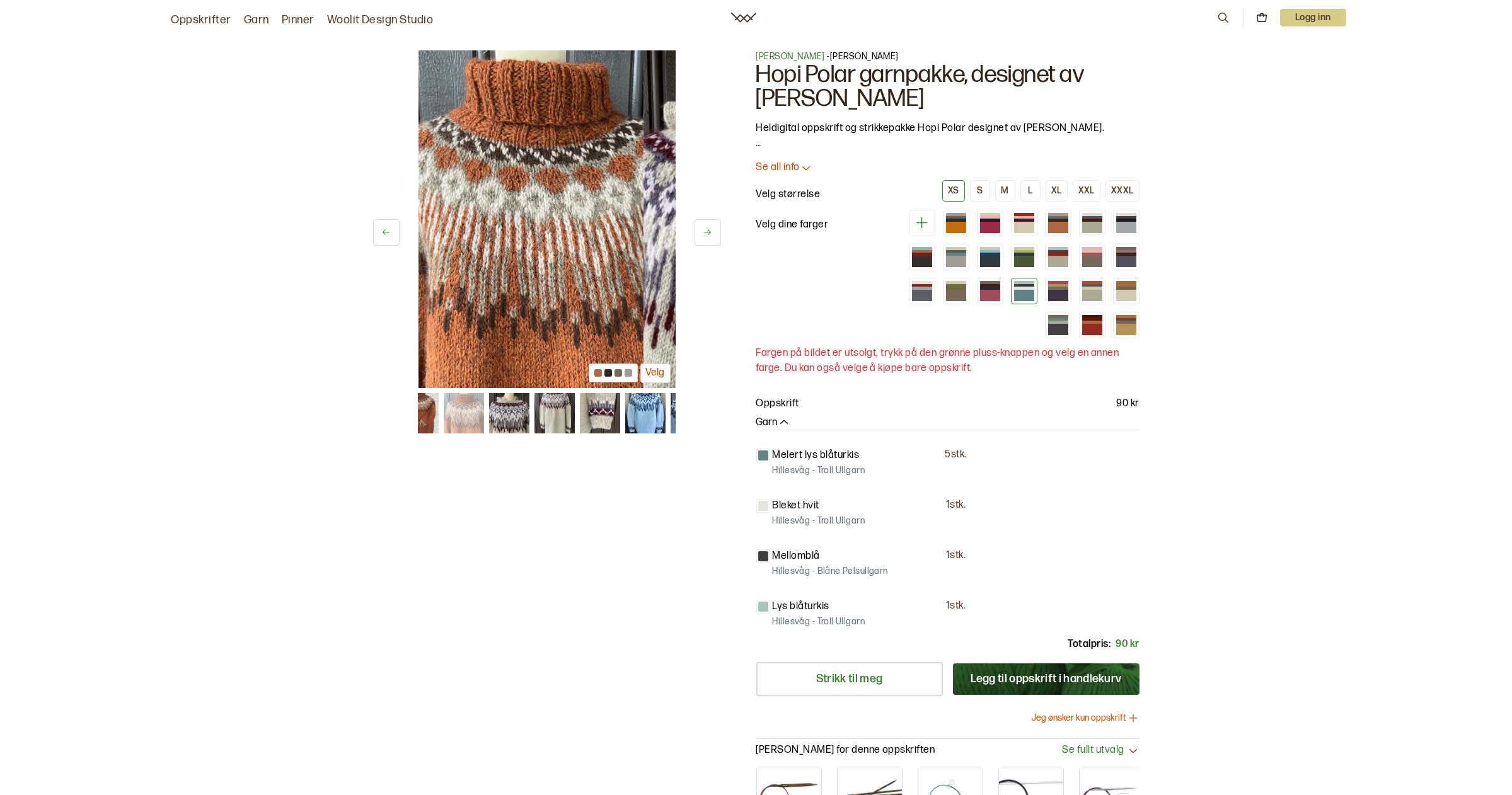
click at [707, 227] on button at bounding box center [708, 233] width 27 height 27
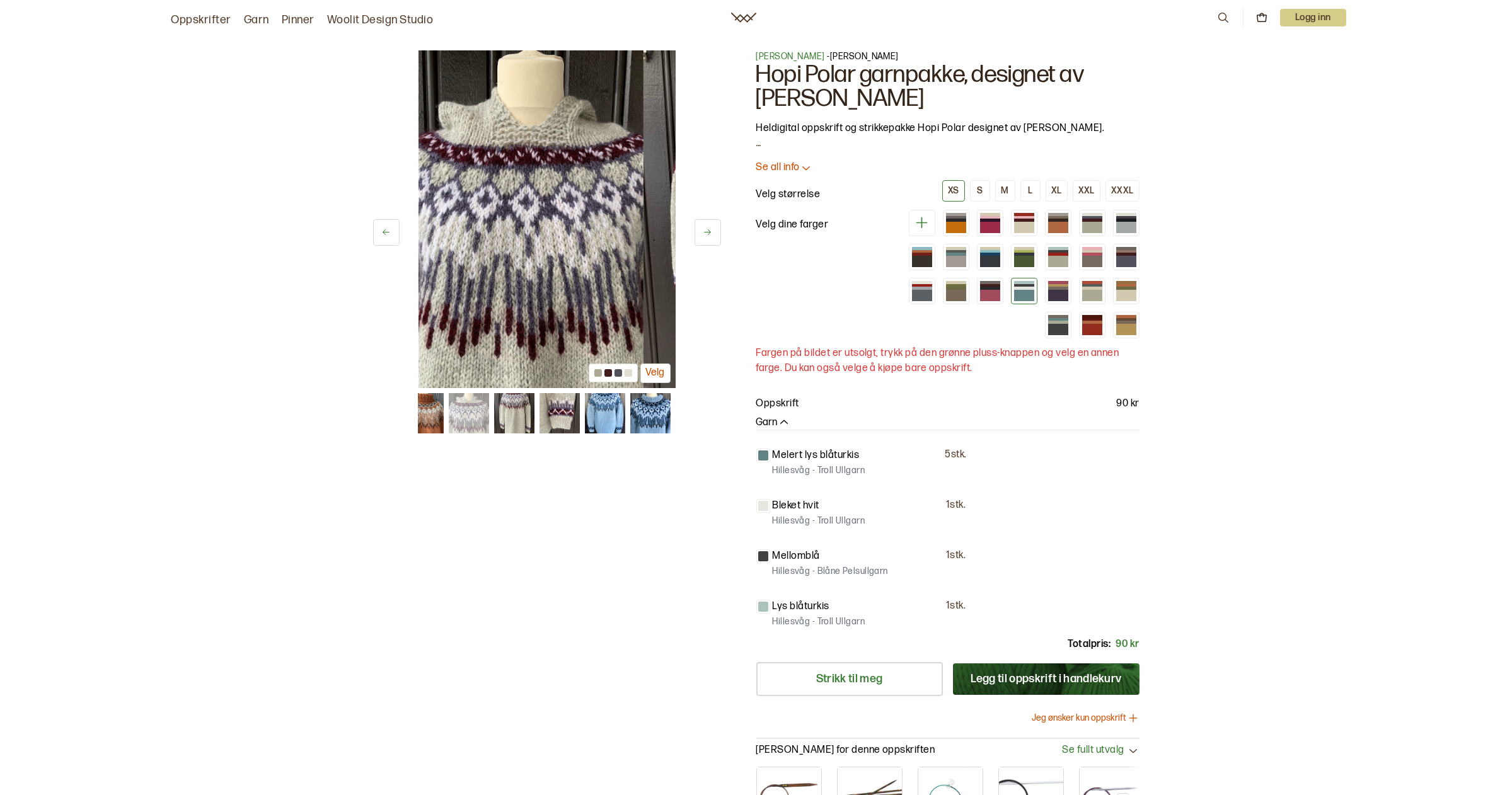
click at [707, 227] on button at bounding box center [708, 233] width 27 height 27
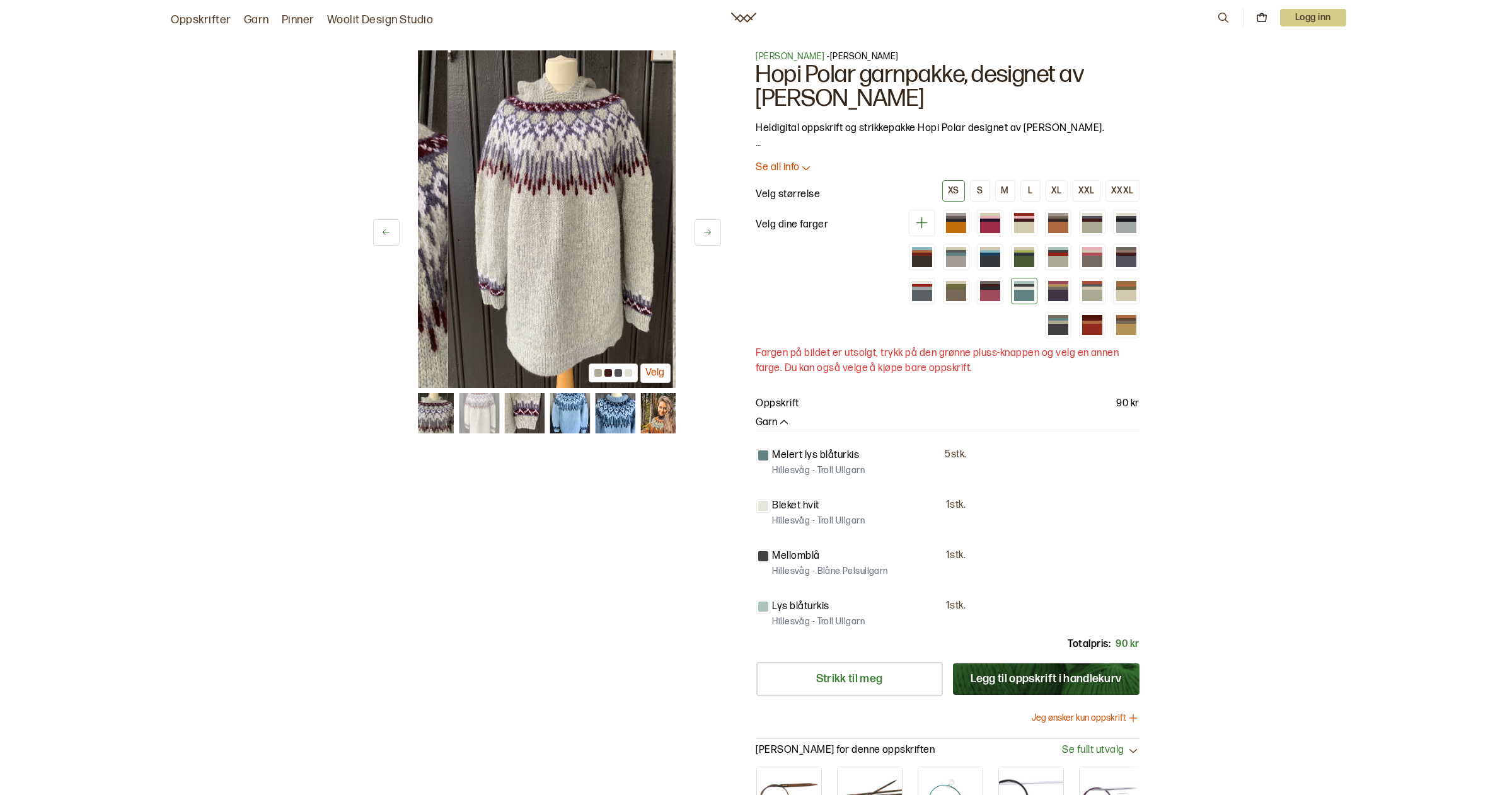
click at [707, 227] on button at bounding box center [708, 233] width 27 height 27
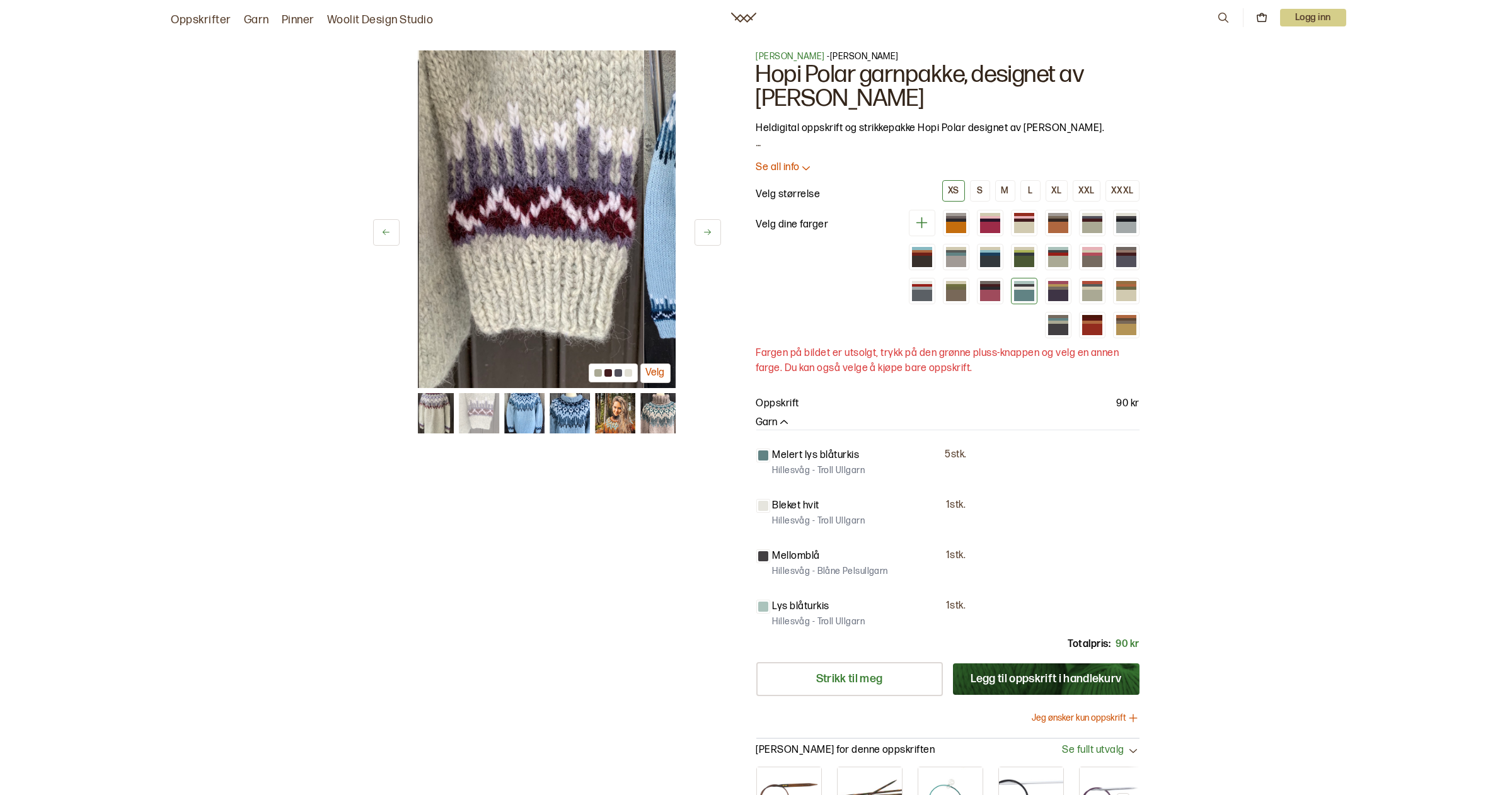
click at [707, 227] on button at bounding box center [708, 233] width 27 height 27
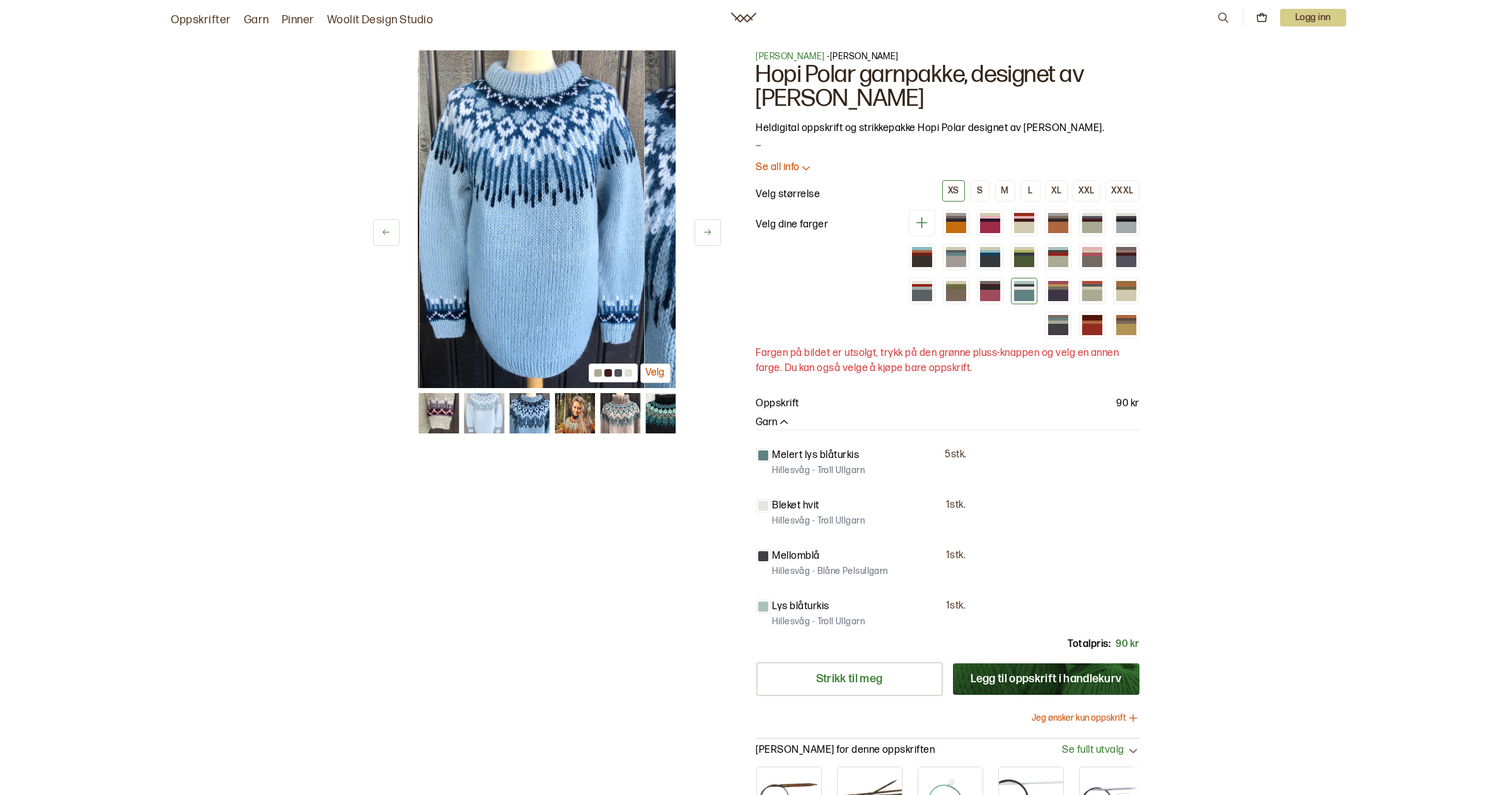
click at [707, 227] on button at bounding box center [708, 233] width 27 height 27
